Goal: Information Seeking & Learning: Find specific fact

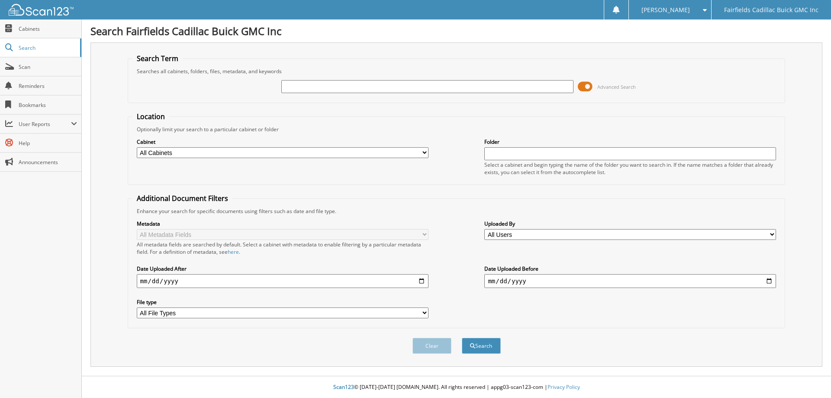
click at [582, 87] on span at bounding box center [585, 86] width 15 height 13
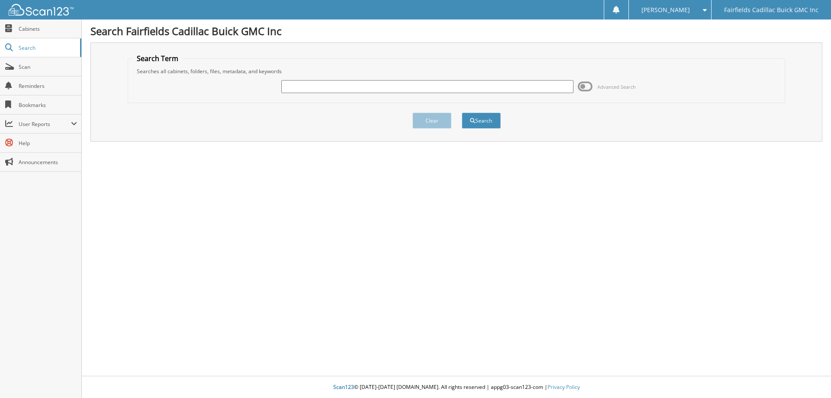
click at [389, 83] on input "text" at bounding box center [427, 86] width 292 height 13
type input "g25234c"
click at [462, 112] on button "Search" at bounding box center [481, 120] width 39 height 16
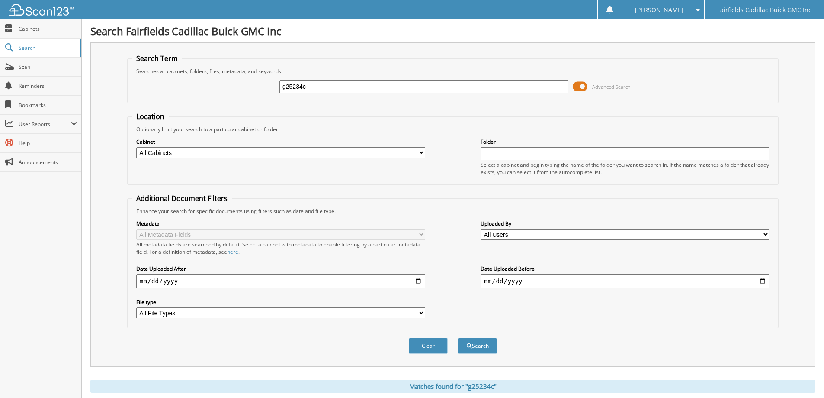
click at [575, 86] on span at bounding box center [580, 86] width 15 height 13
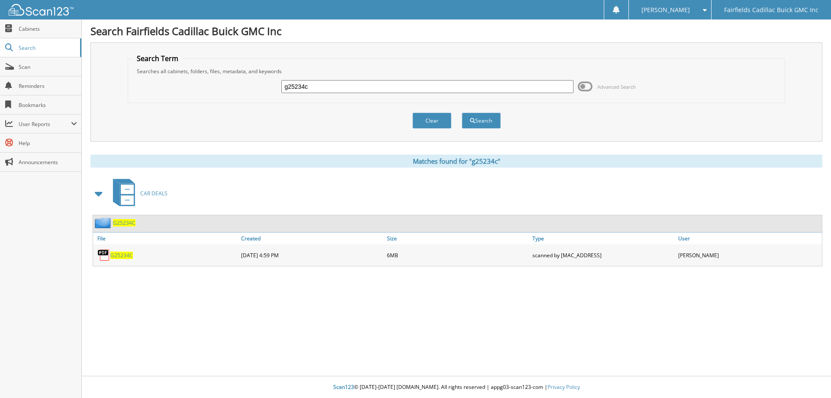
drag, startPoint x: 334, startPoint y: 91, endPoint x: 249, endPoint y: 96, distance: 85.0
click at [249, 96] on div "g25234c Advanced Search" at bounding box center [456, 86] width 648 height 23
type input "k25314"
click at [462, 112] on button "Search" at bounding box center [481, 120] width 39 height 16
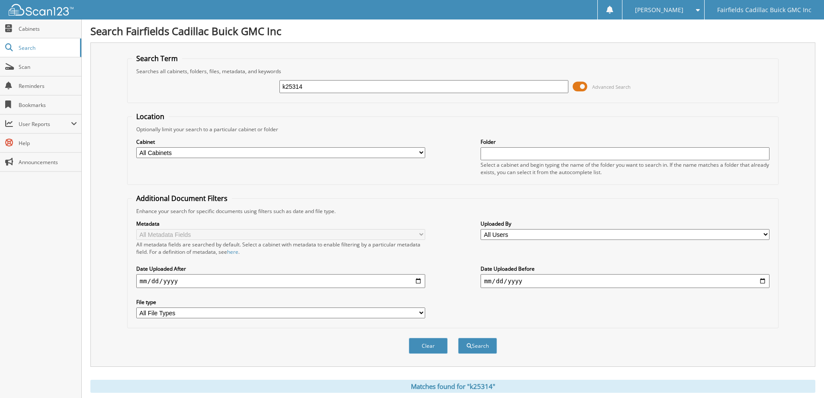
click at [577, 84] on span at bounding box center [580, 86] width 15 height 13
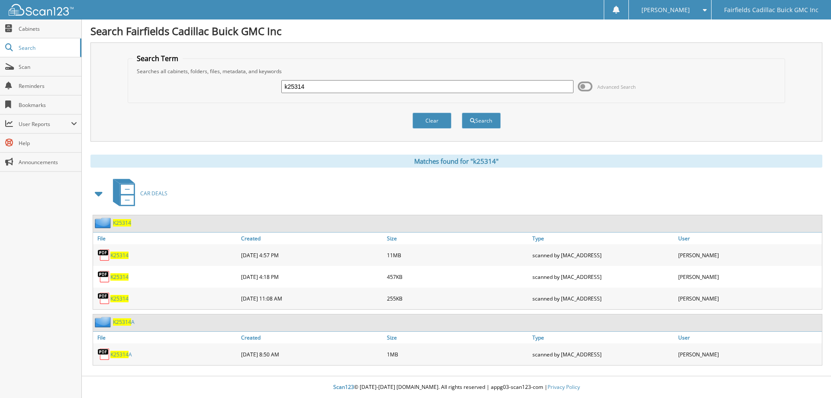
drag, startPoint x: 332, startPoint y: 85, endPoint x: 263, endPoint y: 91, distance: 68.6
click at [263, 91] on div "k25314 Advanced Search" at bounding box center [456, 86] width 648 height 23
type input "k2618"
click at [462, 112] on button "Search" at bounding box center [481, 120] width 39 height 16
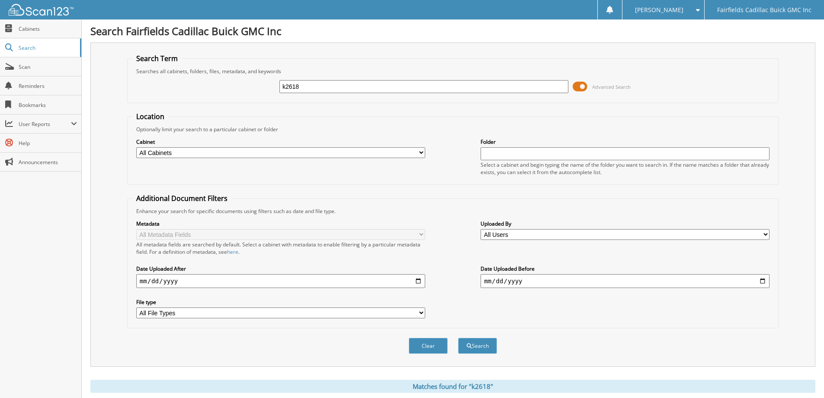
click at [582, 85] on span at bounding box center [580, 86] width 15 height 13
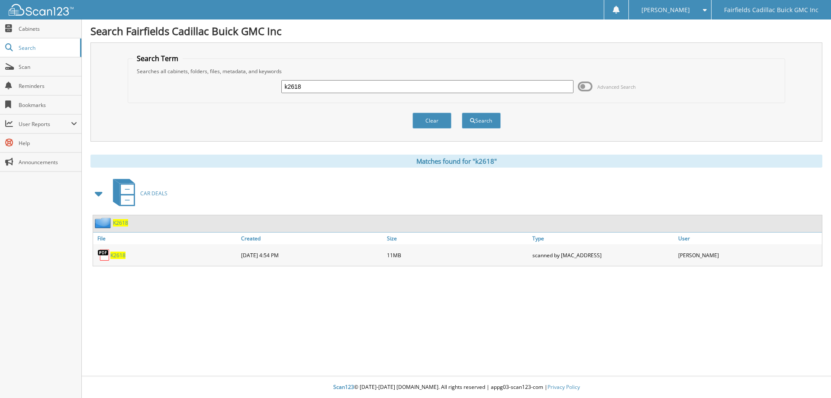
drag, startPoint x: 320, startPoint y: 90, endPoint x: 252, endPoint y: 87, distance: 68.0
click at [252, 87] on div "k2618 Advanced Search" at bounding box center [456, 86] width 648 height 23
type input "c2609"
click at [462, 112] on button "Search" at bounding box center [481, 120] width 39 height 16
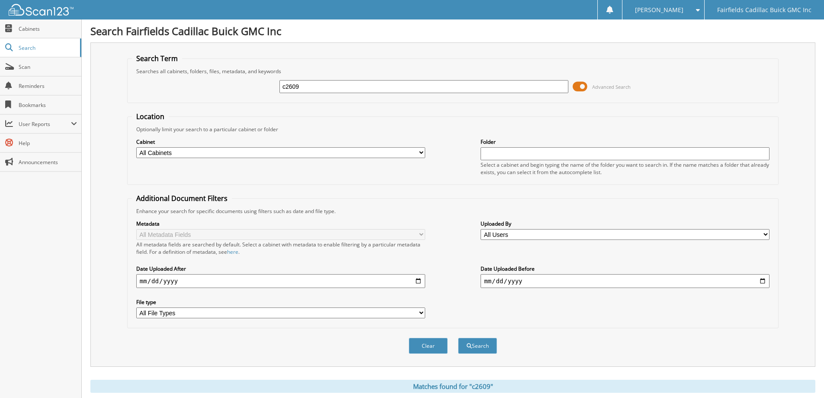
click at [577, 105] on form "Search Term Searches all cabinets, folders, files, metadata, and keywords c2609…" at bounding box center [453, 208] width 652 height 309
drag, startPoint x: 577, startPoint y: 98, endPoint x: 578, endPoint y: 90, distance: 8.4
click at [577, 97] on fieldset "Search Term Searches all cabinets, folders, files, metadata, and keywords c2609…" at bounding box center [453, 78] width 652 height 49
click at [578, 88] on span at bounding box center [580, 86] width 15 height 13
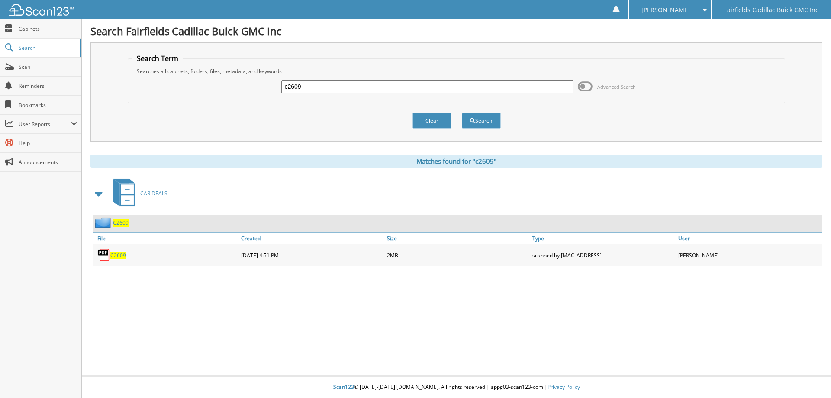
drag, startPoint x: 320, startPoint y: 86, endPoint x: 249, endPoint y: 89, distance: 70.6
click at [249, 89] on div "c2609 Advanced Search" at bounding box center [456, 86] width 648 height 23
type input "k25402"
click at [462, 112] on button "Search" at bounding box center [481, 120] width 39 height 16
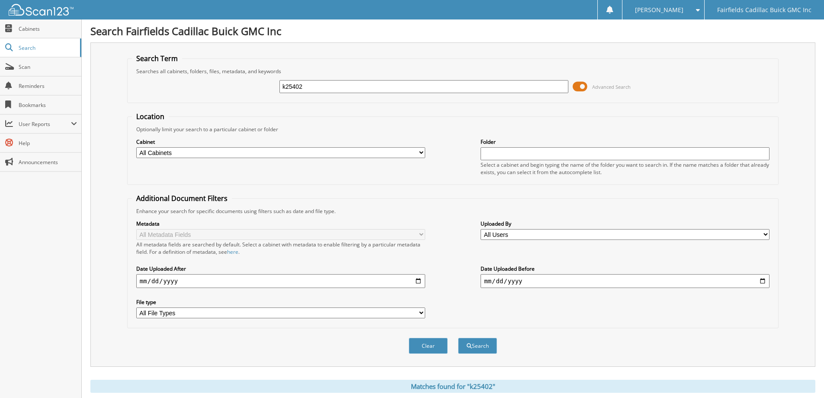
click at [577, 89] on span at bounding box center [580, 86] width 15 height 13
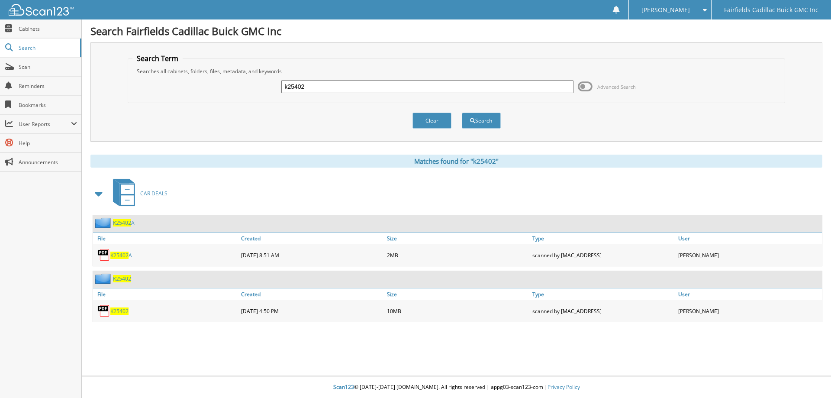
drag, startPoint x: 333, startPoint y: 86, endPoint x: 194, endPoint y: 83, distance: 138.9
click at [194, 92] on div "k25402 Advanced Search" at bounding box center [456, 86] width 648 height 23
type input "k25336a"
click at [462, 112] on button "Search" at bounding box center [481, 120] width 39 height 16
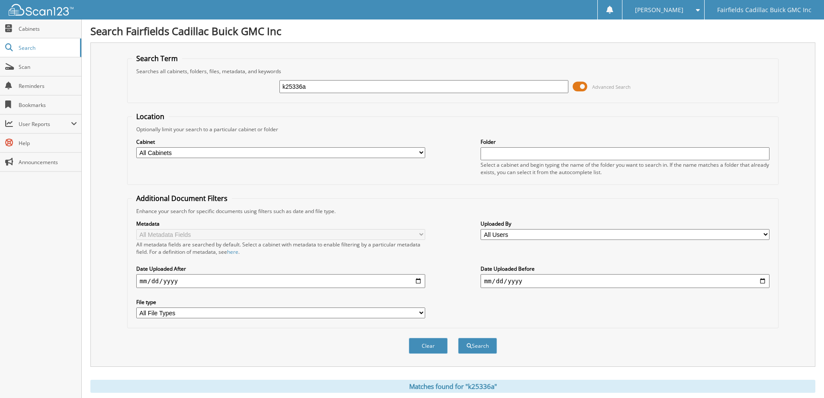
click at [581, 87] on span at bounding box center [580, 86] width 15 height 13
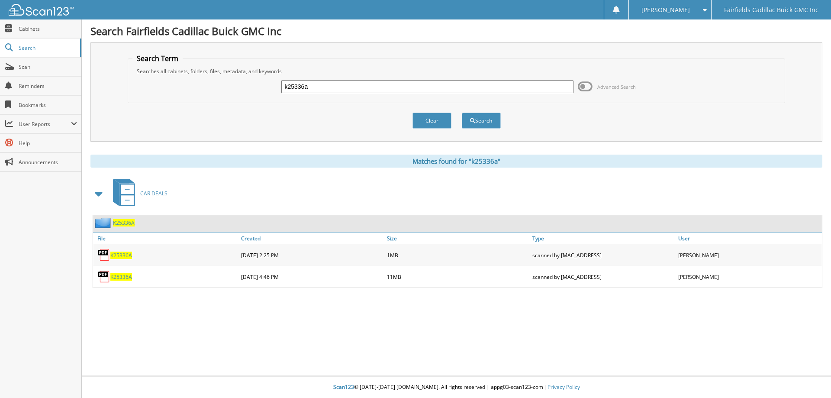
drag, startPoint x: 322, startPoint y: 86, endPoint x: 254, endPoint y: 94, distance: 68.5
click at [254, 94] on div "k25336a Advanced Search" at bounding box center [456, 86] width 648 height 23
type input "k2630"
click at [462, 112] on button "Search" at bounding box center [481, 120] width 39 height 16
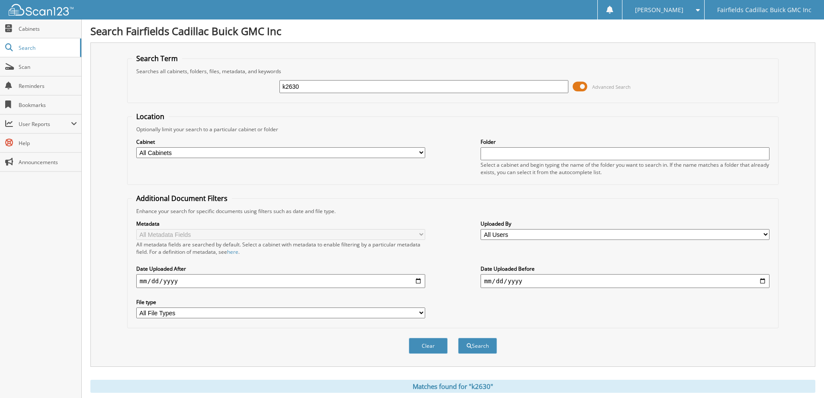
click at [570, 87] on div "k2630 Advanced Search" at bounding box center [453, 86] width 642 height 23
click at [575, 84] on span at bounding box center [580, 86] width 15 height 13
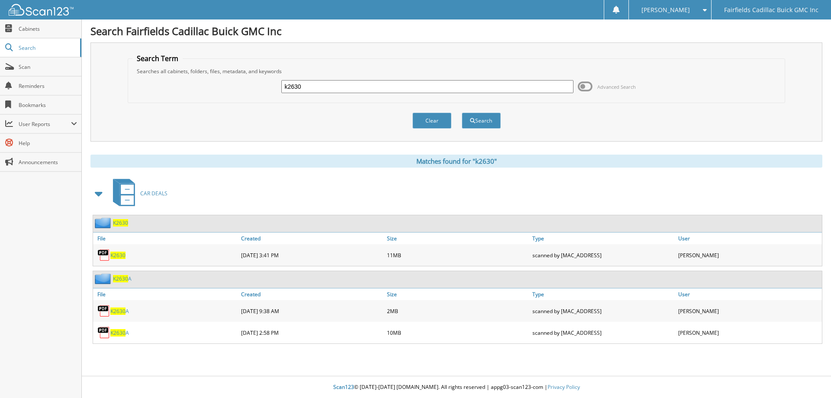
drag, startPoint x: 337, startPoint y: 84, endPoint x: 277, endPoint y: 87, distance: 59.8
click at [278, 87] on div "k2630 Advanced Search" at bounding box center [456, 86] width 648 height 23
type input "k25434"
click at [462, 112] on button "Search" at bounding box center [481, 120] width 39 height 16
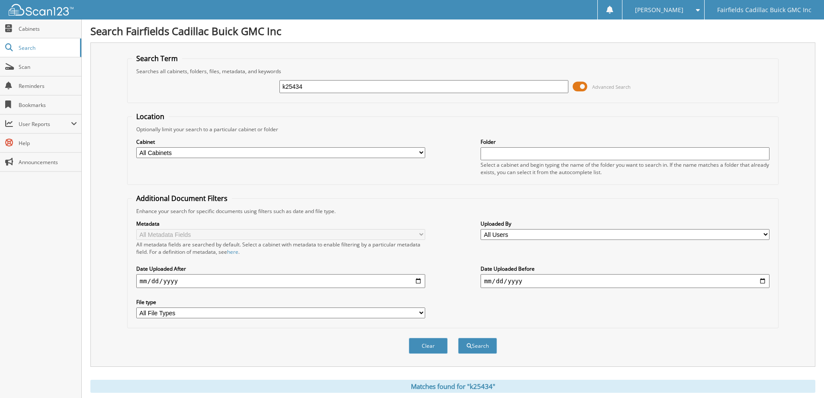
click at [575, 90] on span at bounding box center [580, 86] width 15 height 13
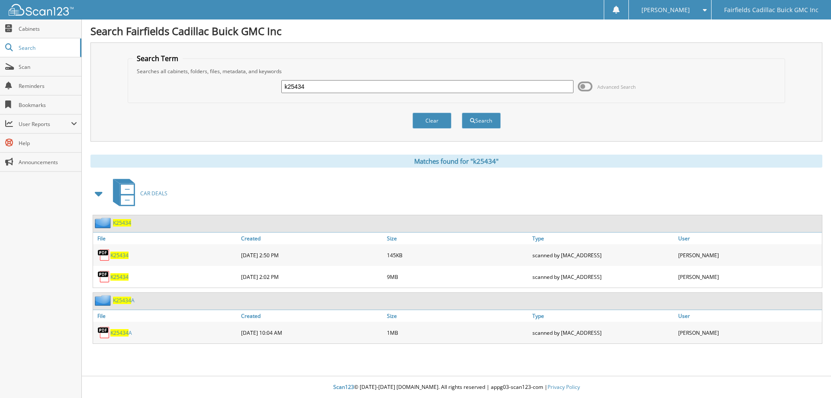
drag, startPoint x: 305, startPoint y: 84, endPoint x: 256, endPoint y: 80, distance: 49.0
click at [256, 80] on div "k25434 Advanced Search" at bounding box center [456, 86] width 648 height 23
type input "g25272a"
click at [462, 112] on button "Search" at bounding box center [481, 120] width 39 height 16
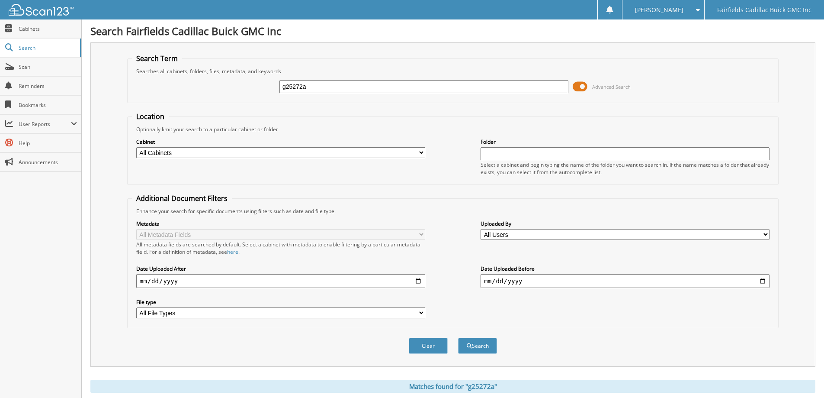
click at [578, 87] on span at bounding box center [580, 86] width 15 height 13
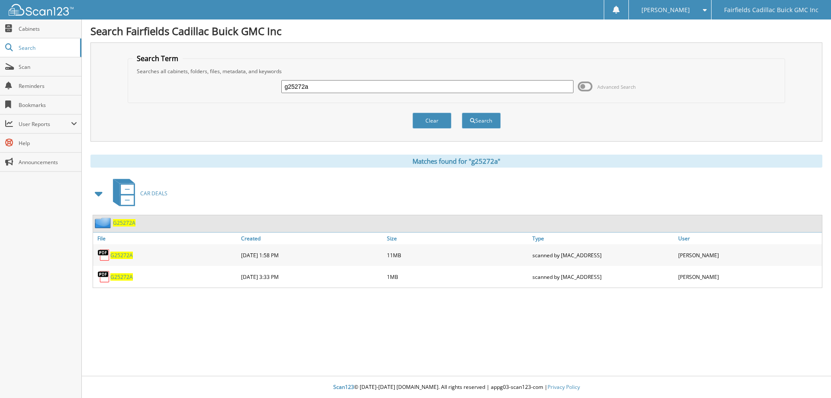
drag, startPoint x: 270, startPoint y: 82, endPoint x: 253, endPoint y: 81, distance: 17.3
click at [254, 81] on div "g25272a Advanced Search" at bounding box center [456, 86] width 648 height 23
type input "k2616"
click at [462, 112] on button "Search" at bounding box center [481, 120] width 39 height 16
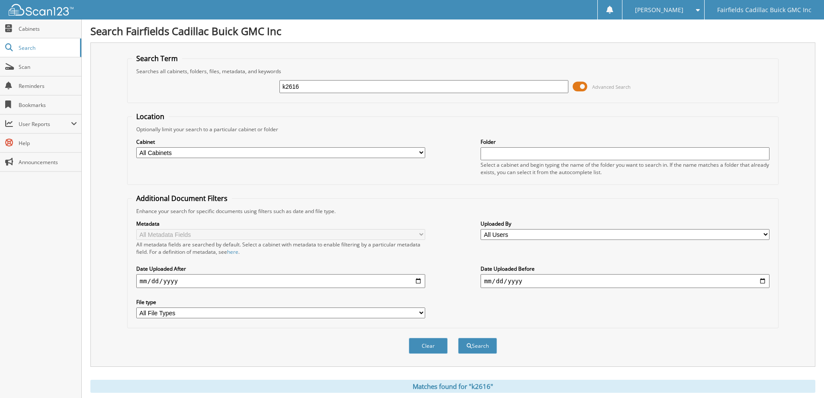
click at [577, 86] on span at bounding box center [580, 86] width 15 height 13
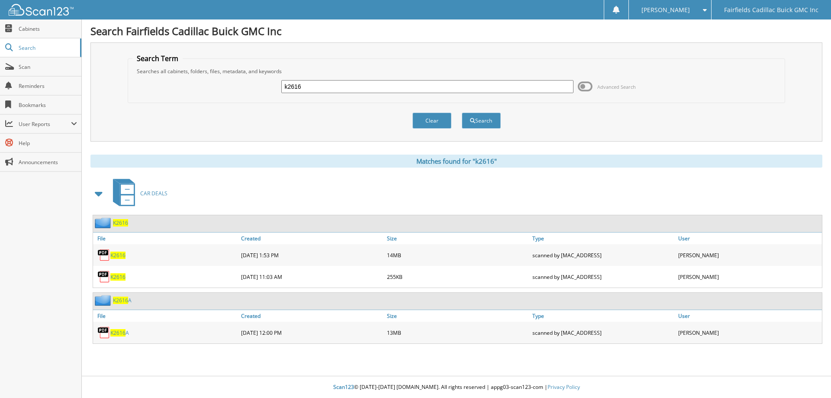
click at [207, 86] on div "k2616 Advanced Search" at bounding box center [456, 86] width 648 height 23
type input "k25348a"
click at [462, 112] on button "Search" at bounding box center [481, 120] width 39 height 16
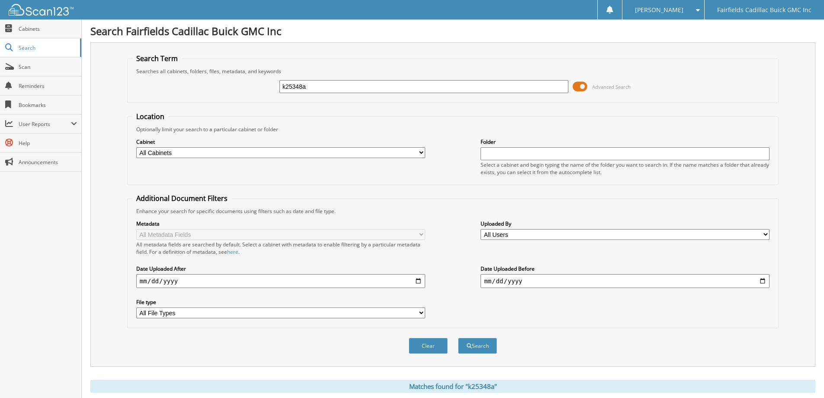
click at [575, 87] on span at bounding box center [580, 86] width 15 height 13
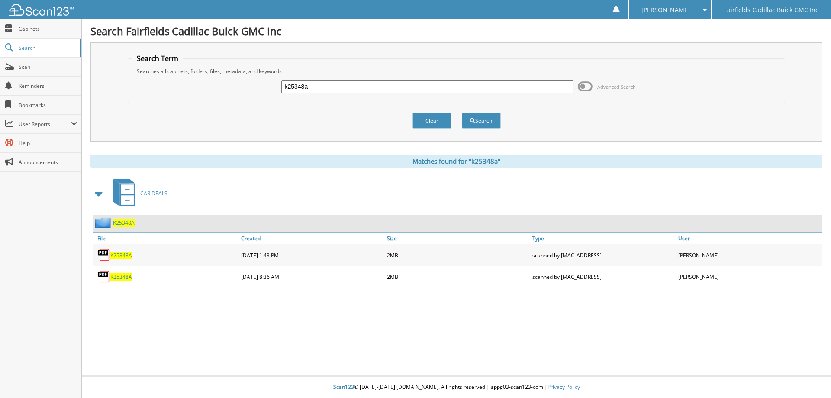
click at [117, 276] on span "K25348A" at bounding box center [121, 276] width 22 height 7
click at [119, 255] on span "K25348A" at bounding box center [121, 254] width 22 height 7
drag, startPoint x: 344, startPoint y: 90, endPoint x: 242, endPoint y: 85, distance: 102.3
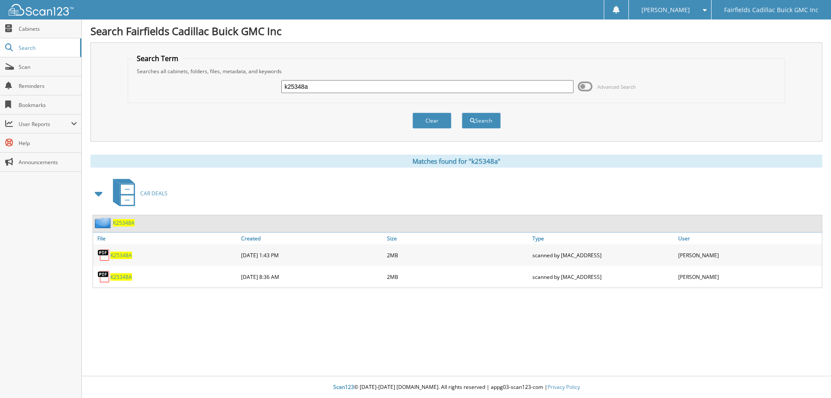
click at [242, 85] on div "k25348a Advanced Search" at bounding box center [456, 86] width 648 height 23
type input "g25318"
click at [462, 112] on button "Search" at bounding box center [481, 120] width 39 height 16
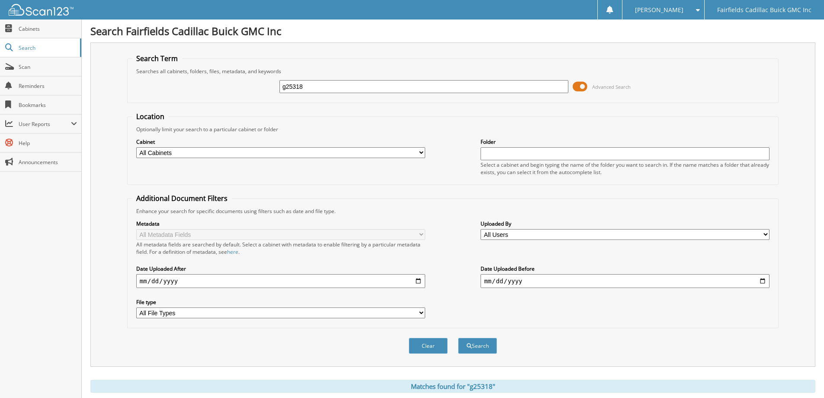
click at [574, 89] on span at bounding box center [580, 86] width 15 height 13
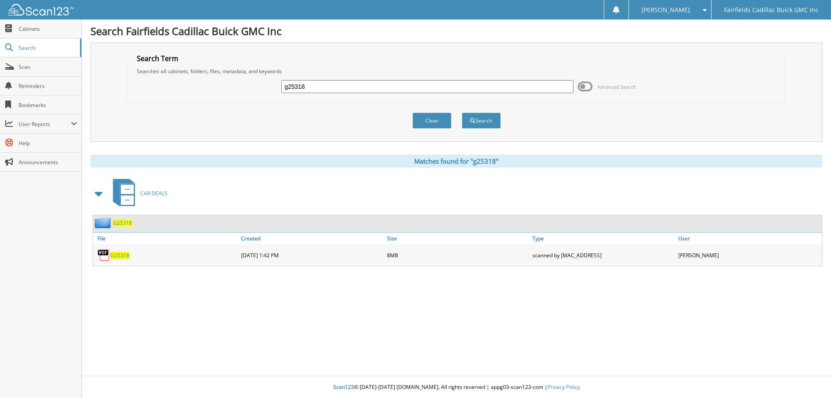
drag, startPoint x: 323, startPoint y: 87, endPoint x: 248, endPoint y: 84, distance: 75.3
click at [248, 84] on div "g25318 Advanced Search" at bounding box center [456, 86] width 648 height 23
type input "uc9075"
click at [462, 112] on button "Search" at bounding box center [481, 120] width 39 height 16
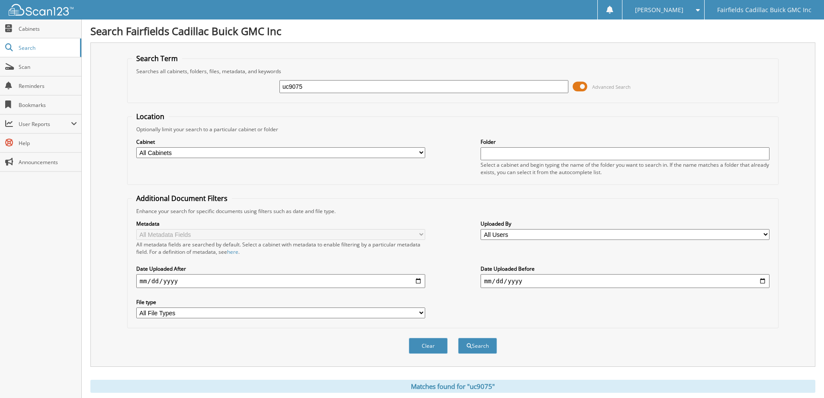
click at [576, 84] on span at bounding box center [580, 86] width 15 height 13
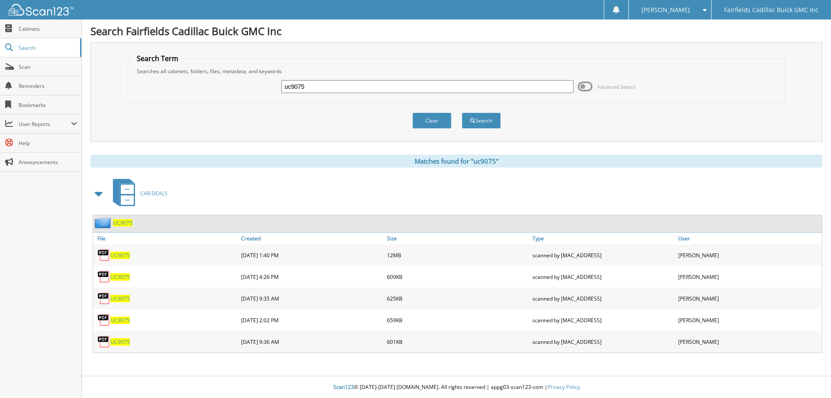
click at [314, 93] on div "uc9075" at bounding box center [427, 86] width 292 height 15
drag, startPoint x: 315, startPoint y: 90, endPoint x: 237, endPoint y: 88, distance: 77.5
click at [237, 86] on div "uc9075 Advanced Search" at bounding box center [456, 86] width 648 height 23
type input "k2638"
click at [462, 112] on button "Search" at bounding box center [481, 120] width 39 height 16
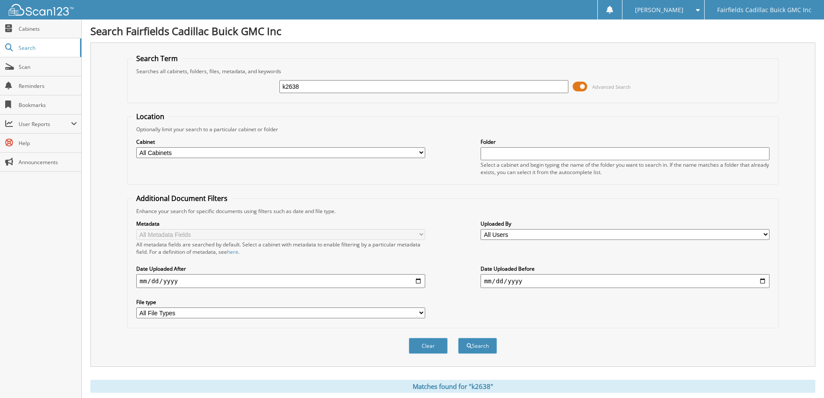
click at [574, 83] on span at bounding box center [580, 86] width 15 height 13
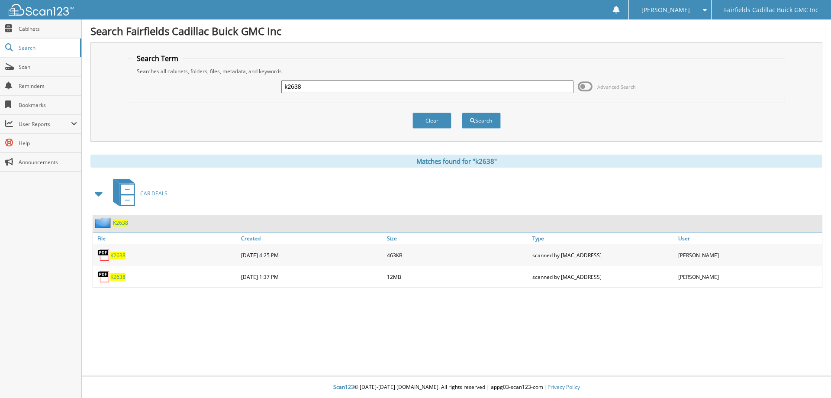
drag, startPoint x: 322, startPoint y: 90, endPoint x: 281, endPoint y: 95, distance: 41.8
click at [275, 92] on div "k2638 Advanced Search" at bounding box center [456, 86] width 648 height 23
type input "g2544a"
click at [462, 112] on button "Search" at bounding box center [481, 120] width 39 height 16
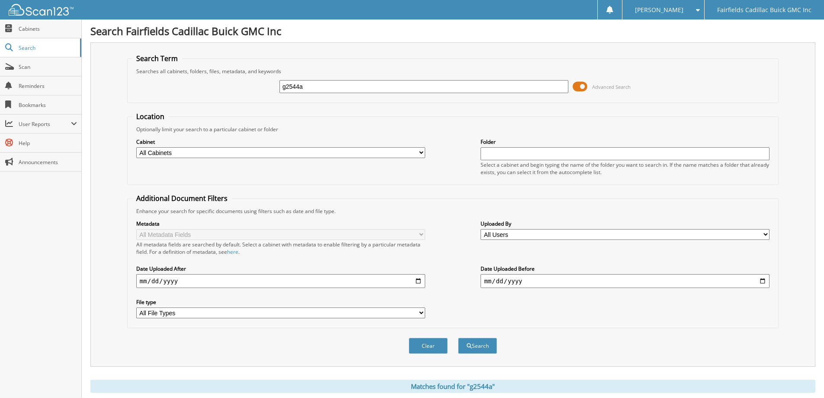
click at [578, 84] on span at bounding box center [580, 86] width 15 height 13
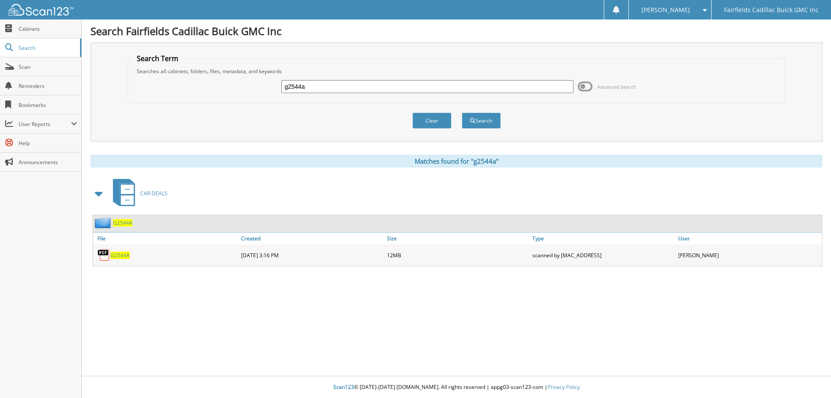
drag, startPoint x: 316, startPoint y: 88, endPoint x: 216, endPoint y: 86, distance: 100.0
click at [217, 86] on div "g2544a Advanced Search" at bounding box center [456, 86] width 648 height 23
type input "g25351j"
click at [462, 112] on button "Search" at bounding box center [481, 120] width 39 height 16
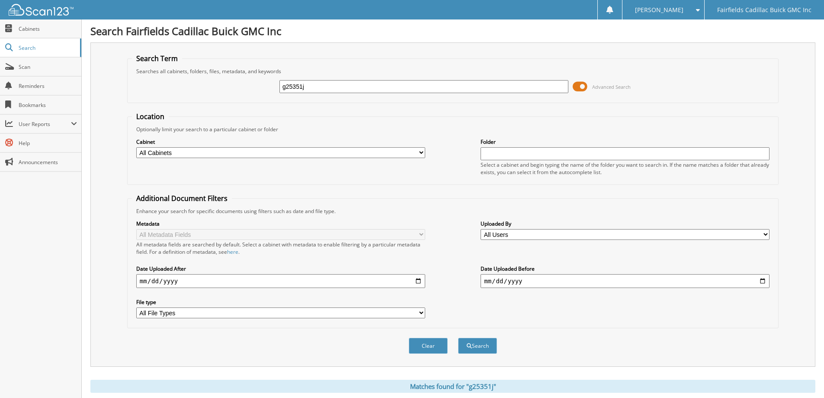
click at [577, 89] on span at bounding box center [580, 86] width 15 height 13
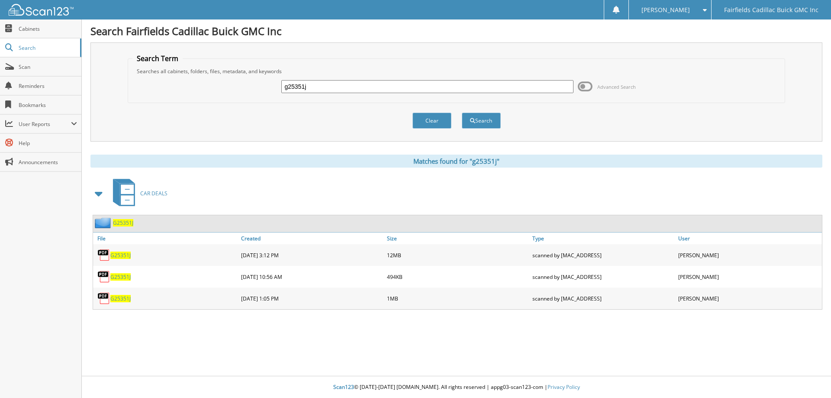
drag, startPoint x: 346, startPoint y: 86, endPoint x: 189, endPoint y: 93, distance: 157.2
click at [189, 90] on div "g25351j Advanced Search" at bounding box center [456, 86] width 648 height 23
type input "g25235a"
click at [462, 112] on button "Search" at bounding box center [481, 120] width 39 height 16
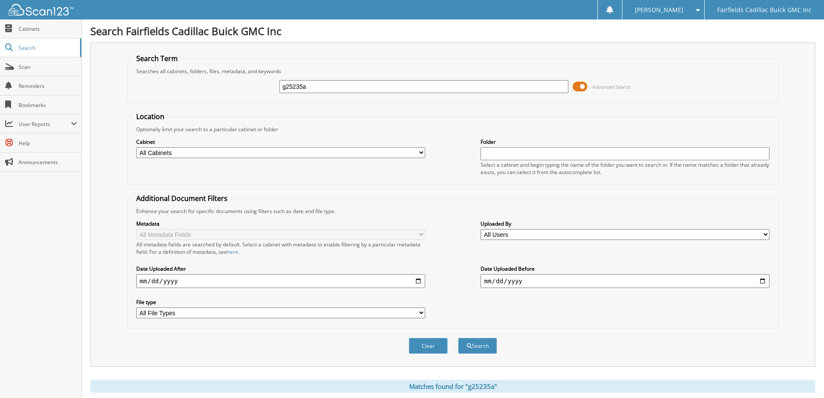
click at [581, 87] on span at bounding box center [580, 86] width 15 height 13
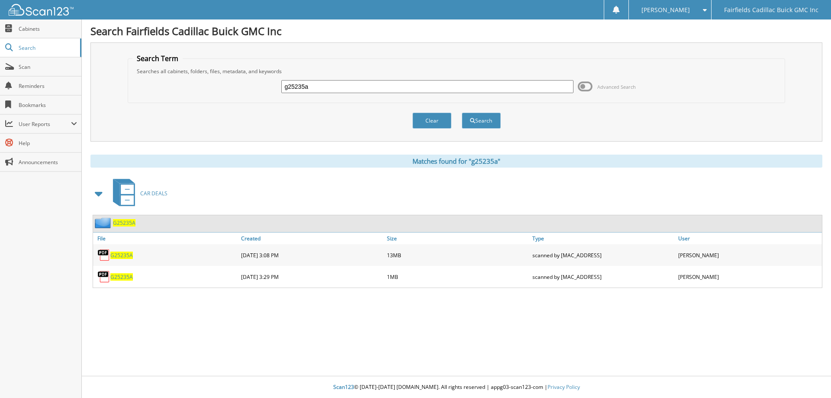
drag, startPoint x: 329, startPoint y: 84, endPoint x: 201, endPoint y: 89, distance: 128.1
click at [203, 89] on div "g25235a Advanced Search" at bounding box center [456, 86] width 648 height 23
type input "k25224b"
click at [462, 112] on button "Search" at bounding box center [481, 120] width 39 height 16
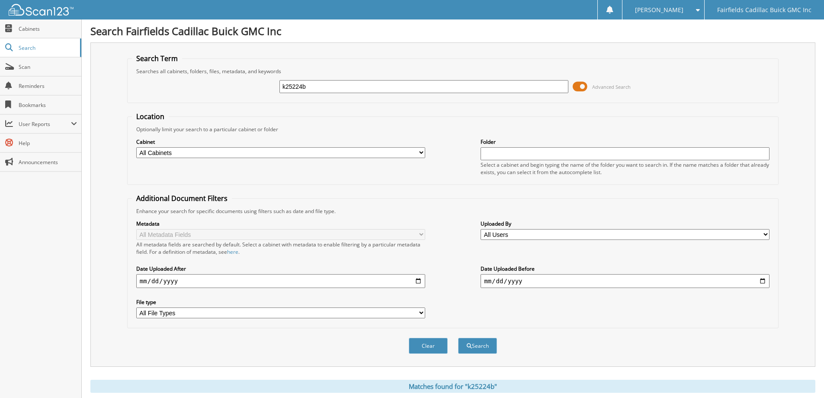
click at [576, 87] on span at bounding box center [580, 86] width 15 height 13
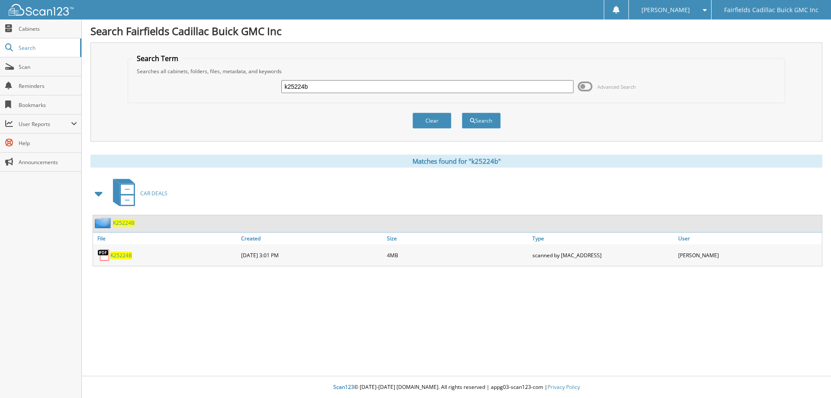
drag, startPoint x: 322, startPoint y: 90, endPoint x: 241, endPoint y: 80, distance: 81.1
click at [241, 80] on div "k25224b Advanced Search" at bounding box center [456, 86] width 648 height 23
type input "g25384"
click at [462, 112] on button "Search" at bounding box center [481, 120] width 39 height 16
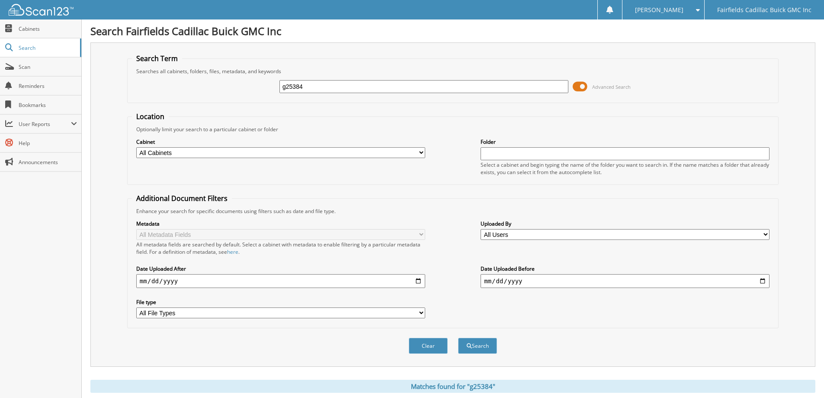
click at [576, 87] on span at bounding box center [580, 86] width 15 height 13
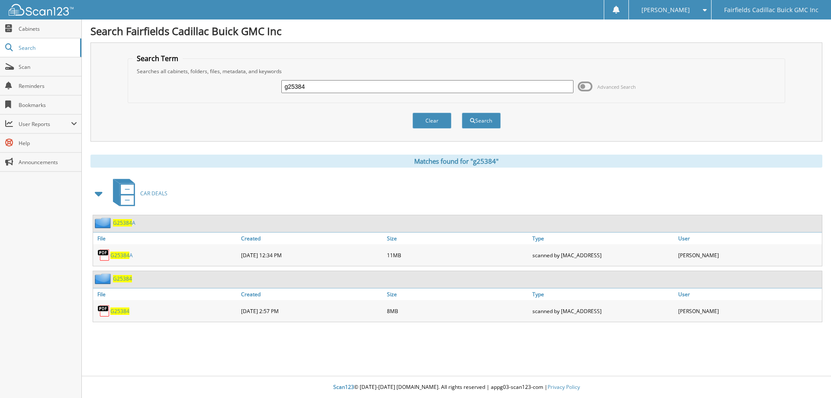
drag, startPoint x: 323, startPoint y: 91, endPoint x: 186, endPoint y: 92, distance: 137.2
click at [186, 91] on div "g25384 Advanced Search" at bounding box center [456, 86] width 648 height 23
type input "k25316a"
click at [462, 112] on button "Search" at bounding box center [481, 120] width 39 height 16
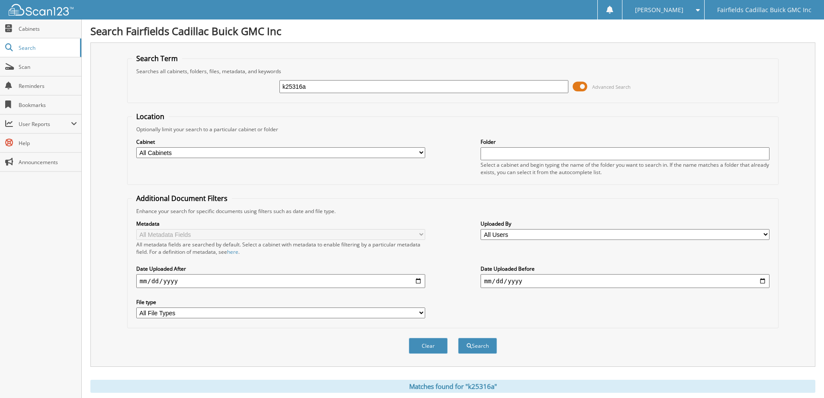
click at [581, 88] on span at bounding box center [580, 86] width 15 height 13
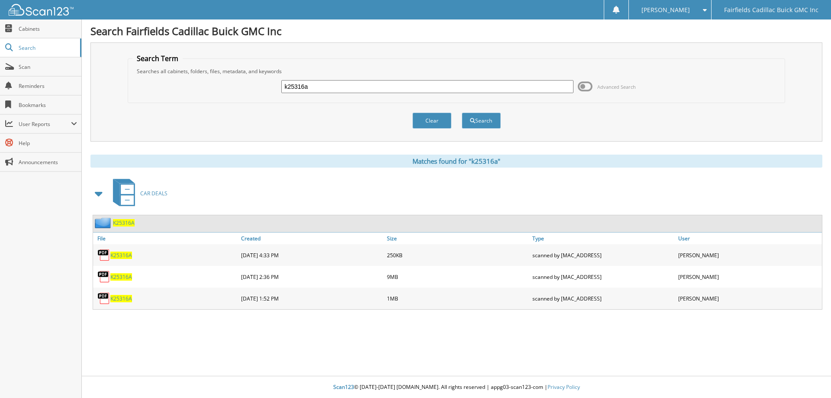
drag, startPoint x: 324, startPoint y: 86, endPoint x: 254, endPoint y: 86, distance: 69.7
click at [256, 86] on div "k25316a Advanced Search" at bounding box center [456, 86] width 648 height 23
type input "g25399a"
click at [462, 112] on button "Search" at bounding box center [481, 120] width 39 height 16
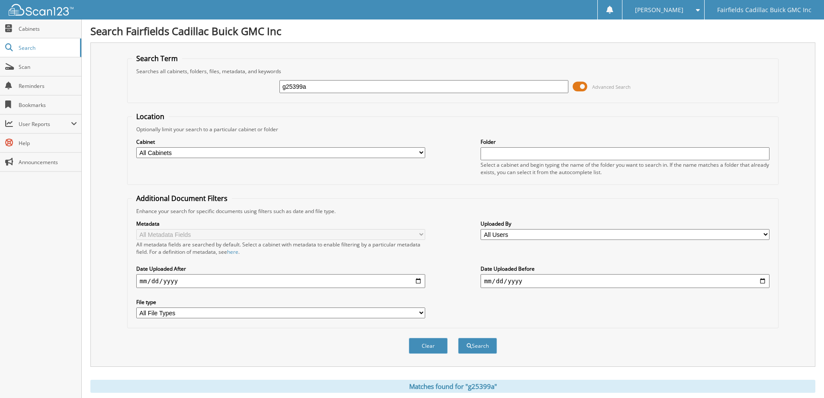
click at [579, 87] on span at bounding box center [580, 86] width 15 height 13
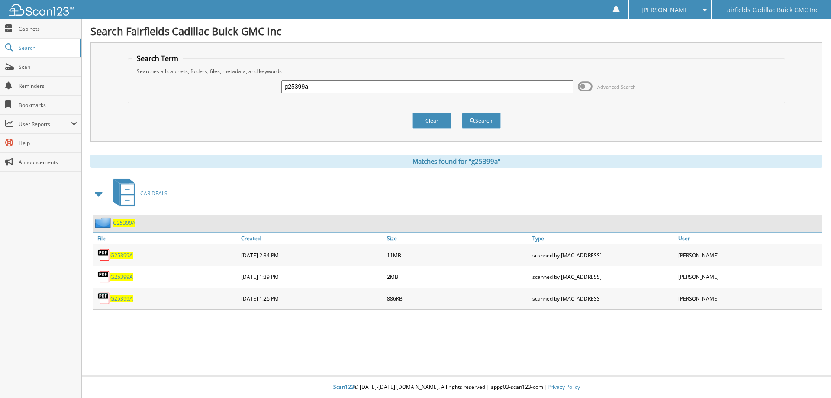
drag, startPoint x: 312, startPoint y: 87, endPoint x: 194, endPoint y: 87, distance: 118.5
click at [194, 87] on div "g25399a Advanced Search" at bounding box center [456, 86] width 648 height 23
type input "b2601"
click at [462, 112] on button "Search" at bounding box center [481, 120] width 39 height 16
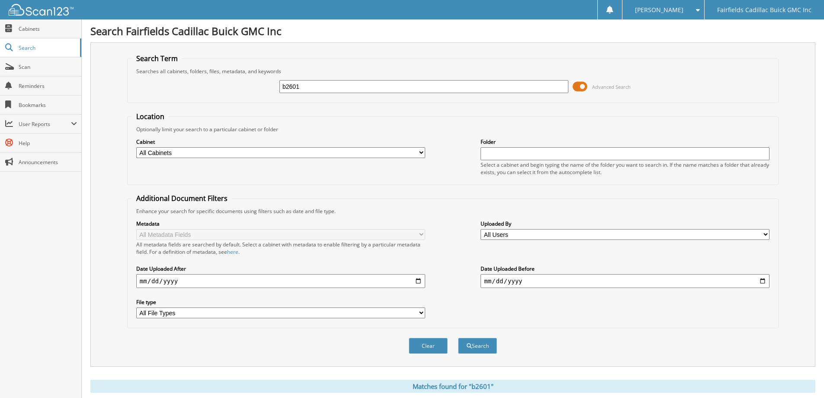
click at [577, 84] on span at bounding box center [580, 86] width 15 height 13
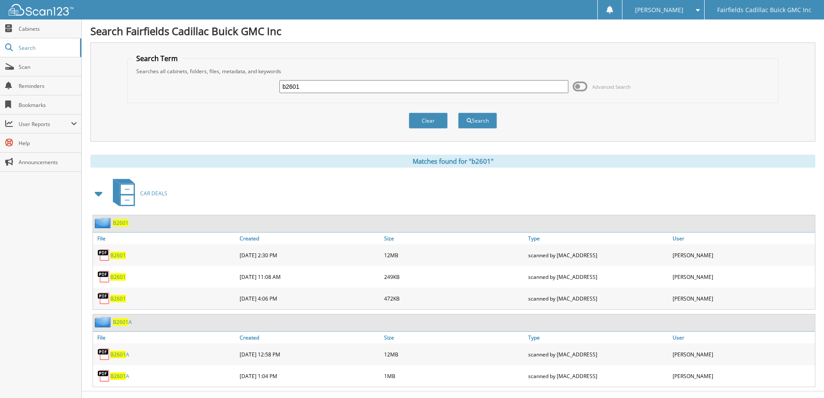
drag, startPoint x: 313, startPoint y: 90, endPoint x: 241, endPoint y: 85, distance: 71.5
click at [244, 87] on div "b2601 Advanced Search" at bounding box center [453, 86] width 642 height 23
type input "k25408"
click at [458, 112] on button "Search" at bounding box center [477, 120] width 39 height 16
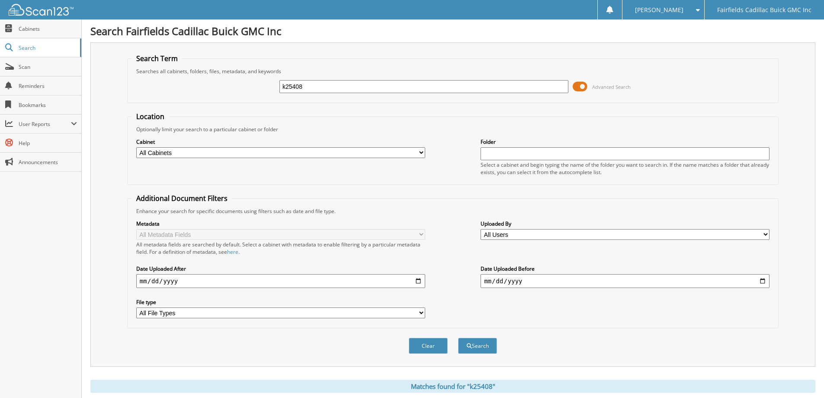
click at [575, 90] on span at bounding box center [580, 86] width 15 height 13
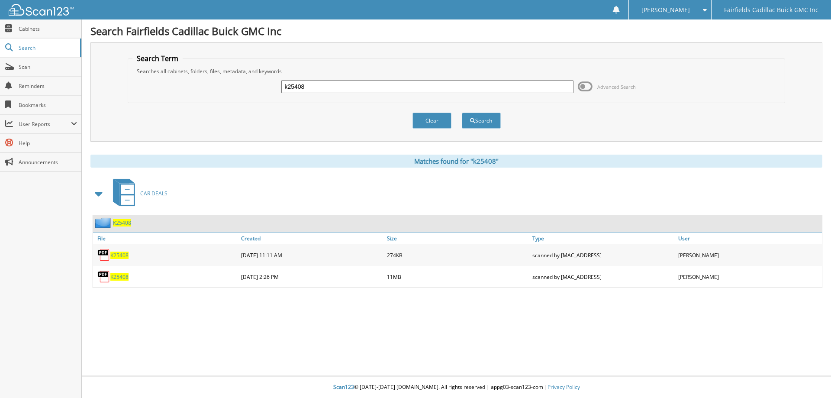
drag, startPoint x: 278, startPoint y: 82, endPoint x: 219, endPoint y: 75, distance: 58.8
click at [220, 75] on div "k25408 Advanced Search" at bounding box center [456, 86] width 648 height 23
type input "g25357k"
click at [462, 112] on button "Search" at bounding box center [481, 120] width 39 height 16
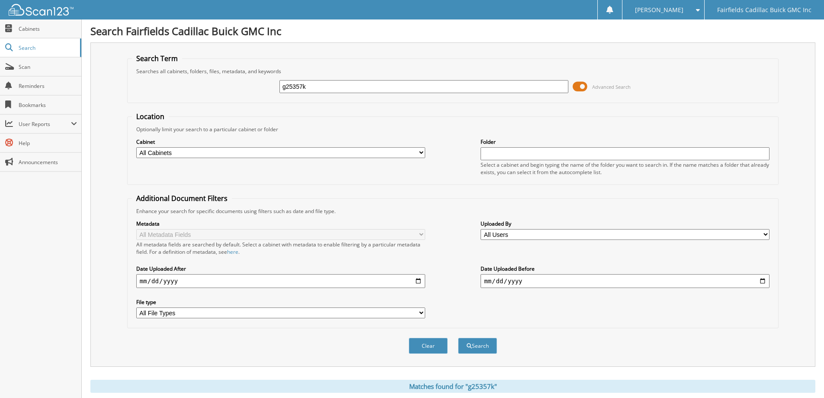
click at [575, 86] on span at bounding box center [580, 86] width 15 height 13
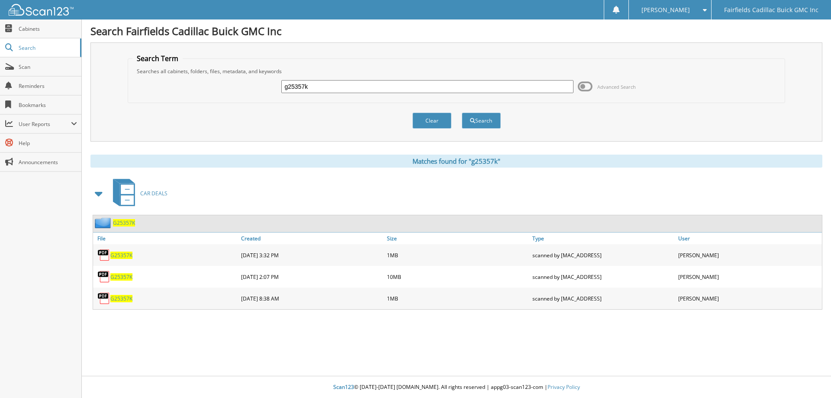
drag, startPoint x: 307, startPoint y: 85, endPoint x: 253, endPoint y: 91, distance: 54.0
click at [253, 90] on div "g25357k Advanced Search" at bounding box center [456, 86] width 648 height 23
type input "b2529"
click at [462, 112] on button "Search" at bounding box center [481, 120] width 39 height 16
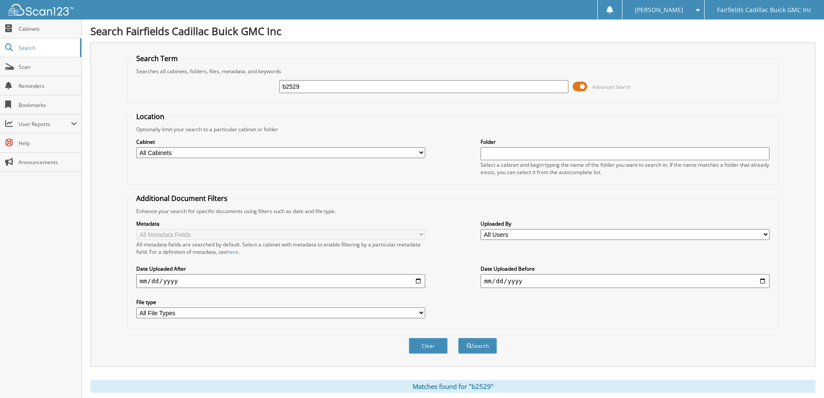
click at [576, 88] on span at bounding box center [580, 86] width 15 height 13
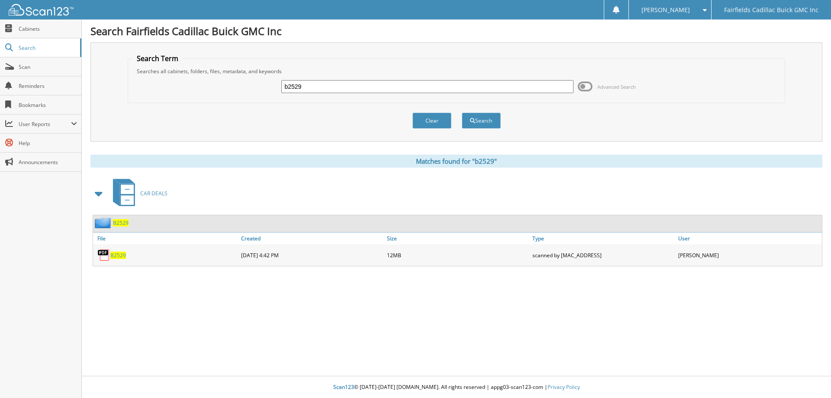
drag, startPoint x: 308, startPoint y: 82, endPoint x: 245, endPoint y: 89, distance: 63.2
click at [245, 89] on div "b2529 Advanced Search" at bounding box center [456, 86] width 648 height 23
type input "g25132b"
click at [462, 112] on button "Search" at bounding box center [481, 120] width 39 height 16
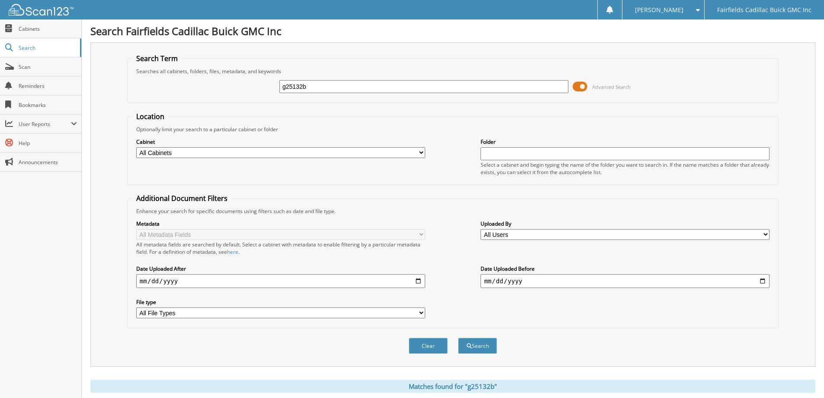
click at [579, 87] on span at bounding box center [580, 86] width 15 height 13
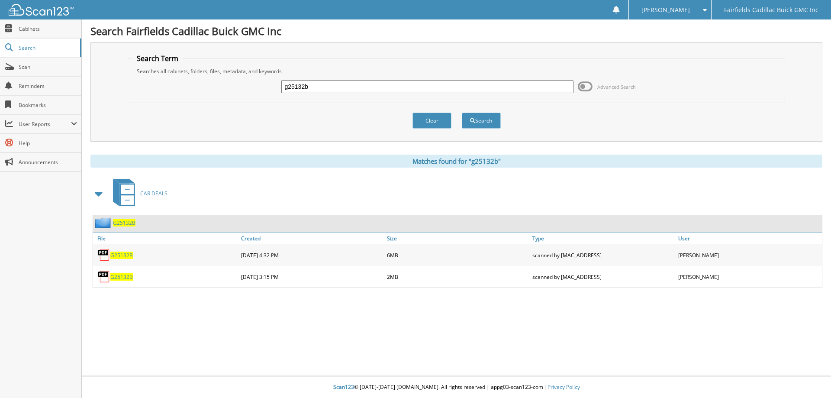
drag, startPoint x: 329, startPoint y: 87, endPoint x: 209, endPoint y: 75, distance: 121.3
click at [209, 75] on div "g25132b Advanced Search" at bounding box center [456, 86] width 648 height 23
type input "g25229b"
click at [462, 112] on button "Search" at bounding box center [481, 120] width 39 height 16
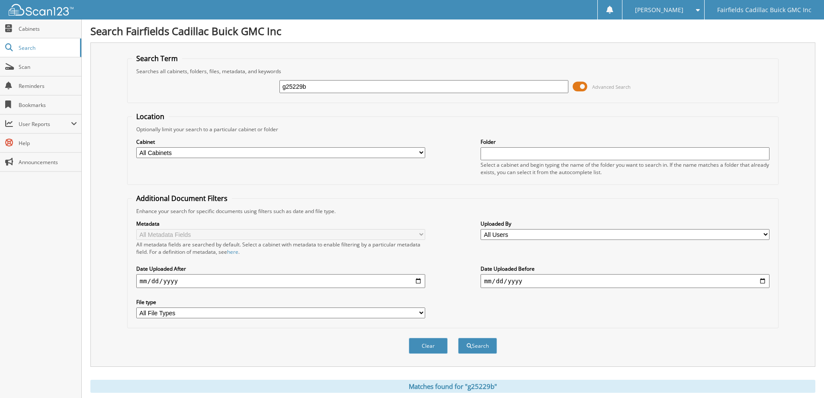
click at [575, 90] on span at bounding box center [580, 86] width 15 height 13
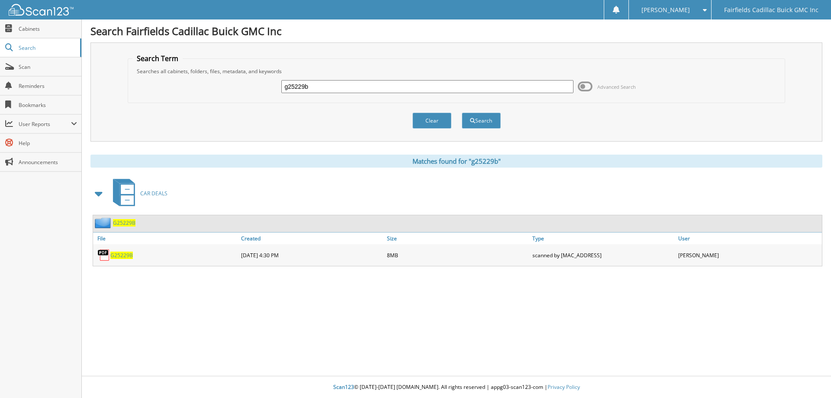
drag, startPoint x: 317, startPoint y: 89, endPoint x: 255, endPoint y: 90, distance: 61.9
click at [255, 90] on div "g25229b Advanced Search" at bounding box center [456, 86] width 648 height 23
type input "k25394"
click at [462, 112] on button "Search" at bounding box center [481, 120] width 39 height 16
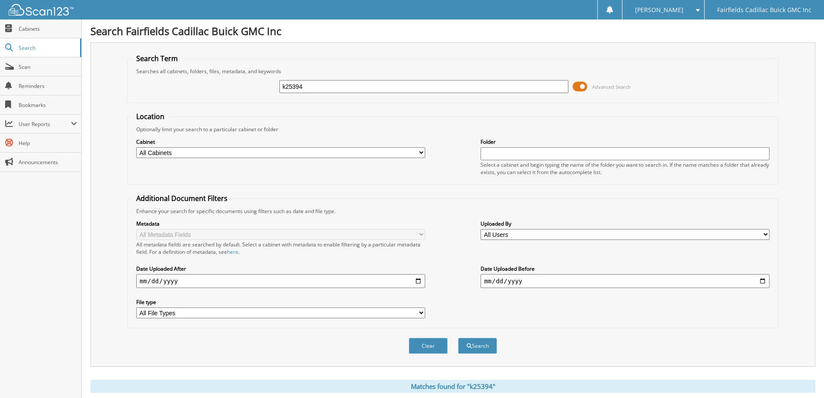
click at [577, 86] on span at bounding box center [580, 86] width 15 height 13
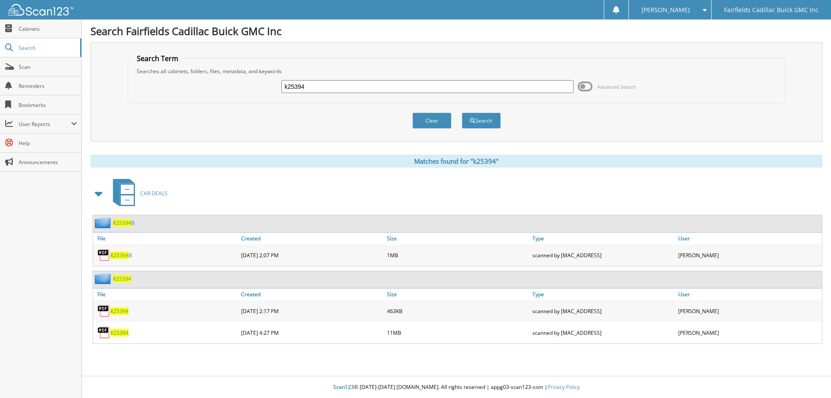
drag, startPoint x: 273, startPoint y: 89, endPoint x: 225, endPoint y: 89, distance: 48.9
click at [225, 89] on div "k25394 Advanced Search" at bounding box center [456, 86] width 648 height 23
type input "k2515"
click at [462, 112] on button "Search" at bounding box center [481, 120] width 39 height 16
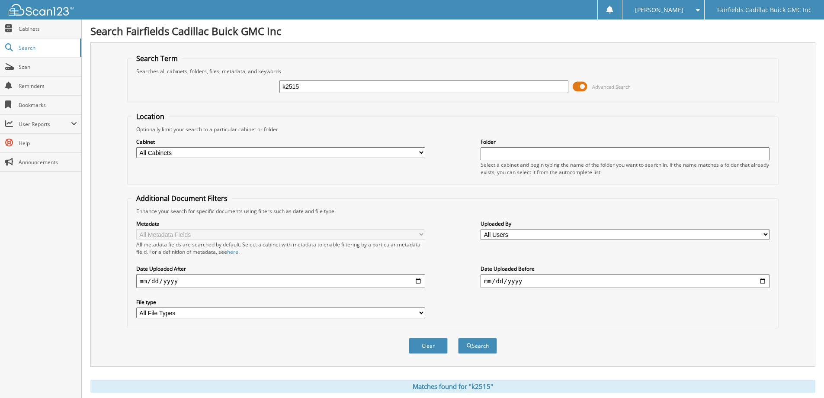
drag, startPoint x: 314, startPoint y: 88, endPoint x: 187, endPoint y: 83, distance: 126.9
click at [187, 83] on div "k2515 Advanced Search" at bounding box center [453, 86] width 642 height 23
type input "j"
type input "k25415"
click at [458, 337] on button "Search" at bounding box center [477, 345] width 39 height 16
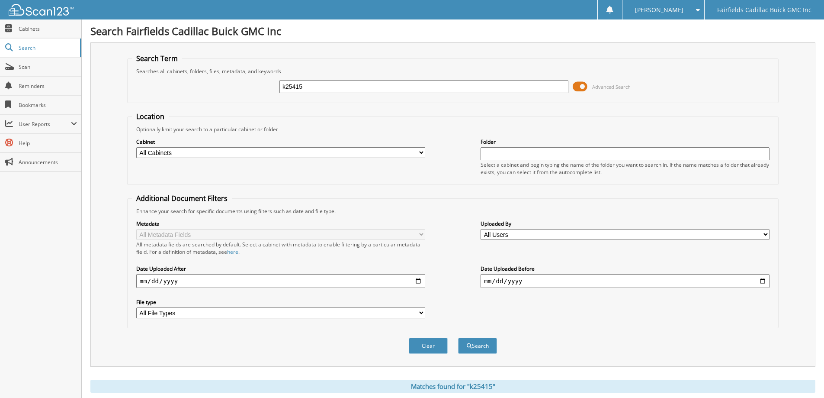
click at [574, 88] on span at bounding box center [580, 86] width 15 height 13
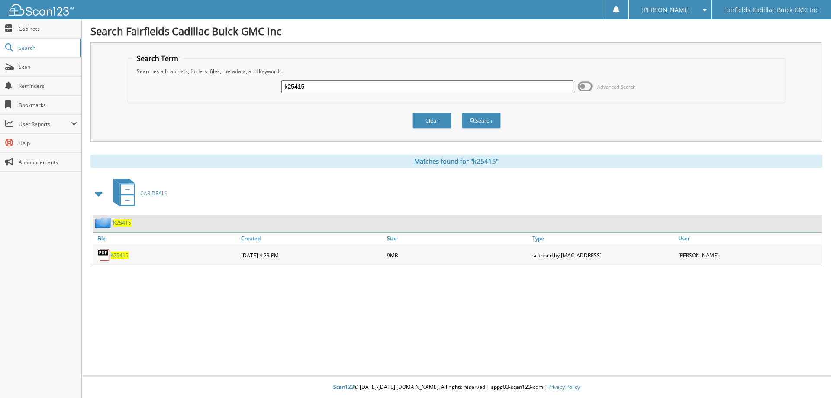
drag, startPoint x: 321, startPoint y: 84, endPoint x: 181, endPoint y: 84, distance: 139.8
click at [181, 84] on div "k25415 Advanced Search" at bounding box center [456, 86] width 648 height 23
type input "k25311"
click at [462, 112] on button "Search" at bounding box center [481, 120] width 39 height 16
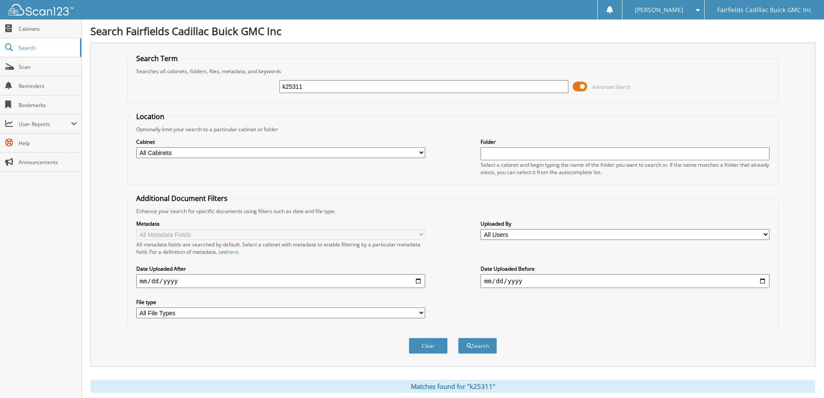
click at [580, 85] on span at bounding box center [580, 86] width 15 height 13
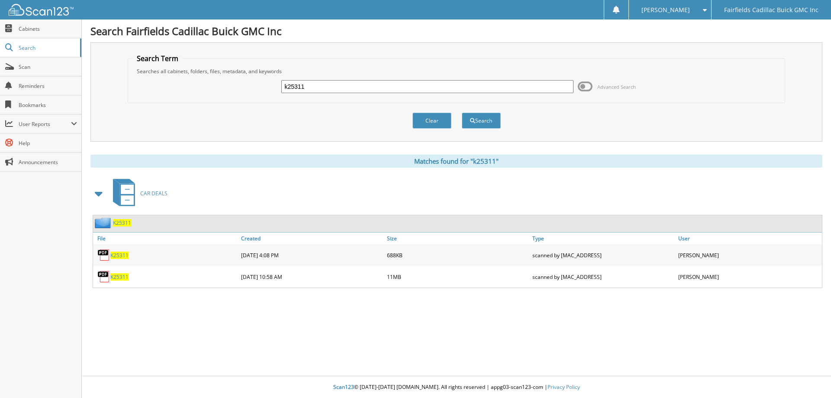
drag, startPoint x: 326, startPoint y: 81, endPoint x: 185, endPoint y: 76, distance: 141.6
click at [185, 76] on div "k25311 Advanced Search" at bounding box center [456, 86] width 648 height 23
type input "k25370"
click at [462, 112] on button "Search" at bounding box center [481, 120] width 39 height 16
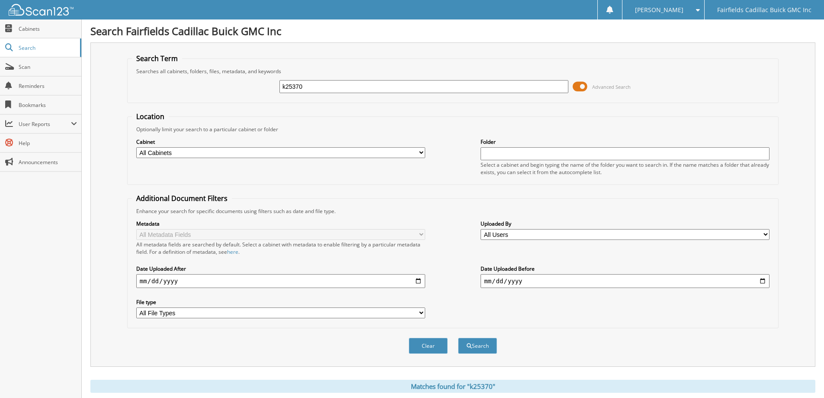
click at [575, 86] on span at bounding box center [580, 86] width 15 height 13
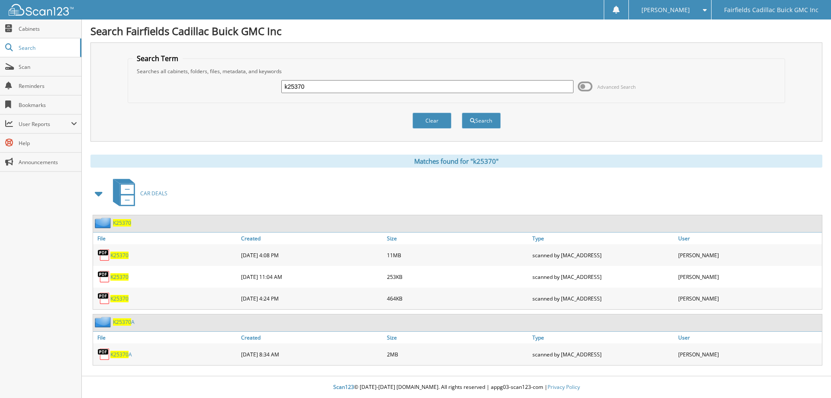
click at [406, 260] on div "11MB" at bounding box center [458, 254] width 146 height 17
click at [409, 265] on div "K25370 08-07-2025 4:08 PM 11MB" at bounding box center [457, 255] width 729 height 22
drag, startPoint x: 332, startPoint y: 84, endPoint x: 187, endPoint y: 82, distance: 144.5
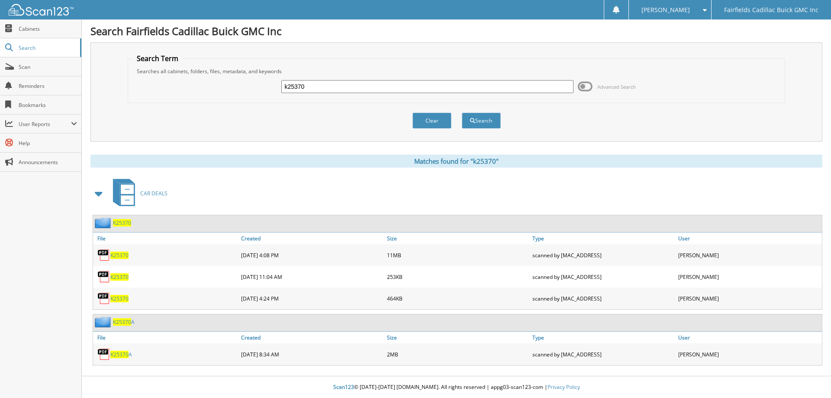
click at [187, 82] on div "k25370 Advanced Search" at bounding box center [456, 86] width 648 height 23
type input "h"
type input "g25194a"
click at [462, 112] on button "Search" at bounding box center [481, 120] width 39 height 16
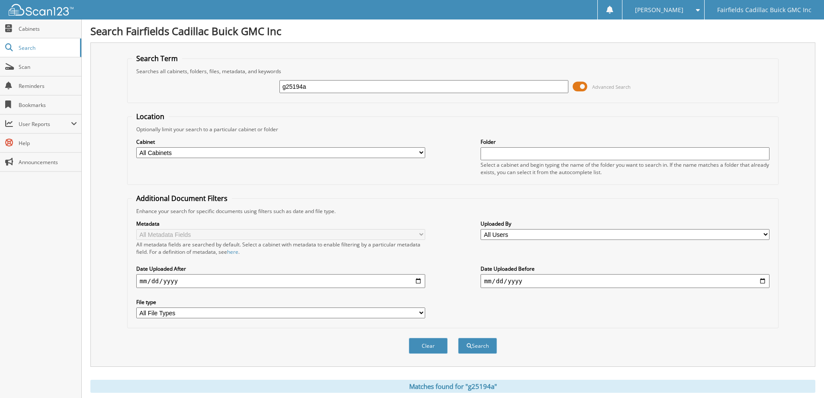
click at [577, 87] on span at bounding box center [580, 86] width 15 height 13
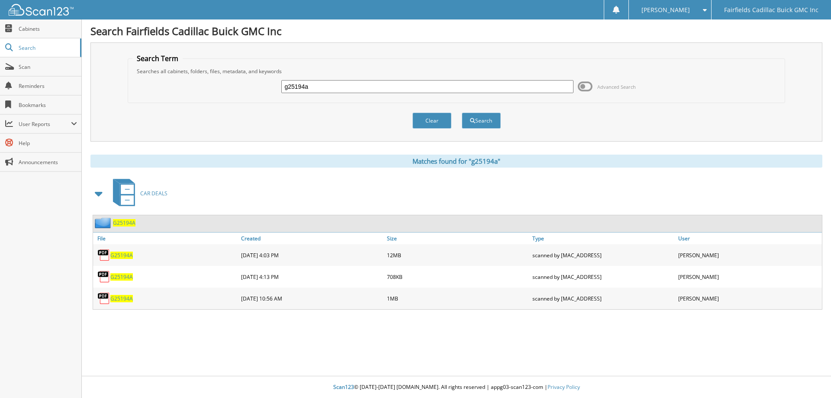
drag, startPoint x: 325, startPoint y: 90, endPoint x: 217, endPoint y: 90, distance: 108.2
click at [217, 90] on div "g25194a Advanced Search" at bounding box center [456, 86] width 648 height 23
type input "g25308a"
click at [462, 112] on button "Search" at bounding box center [481, 120] width 39 height 16
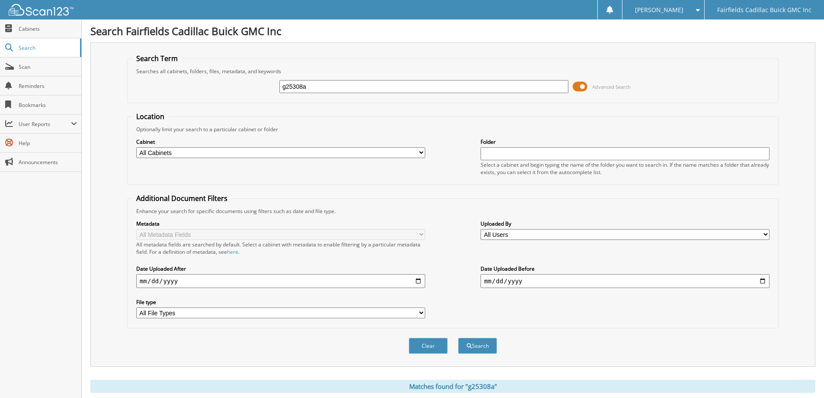
click at [576, 87] on span at bounding box center [580, 86] width 15 height 13
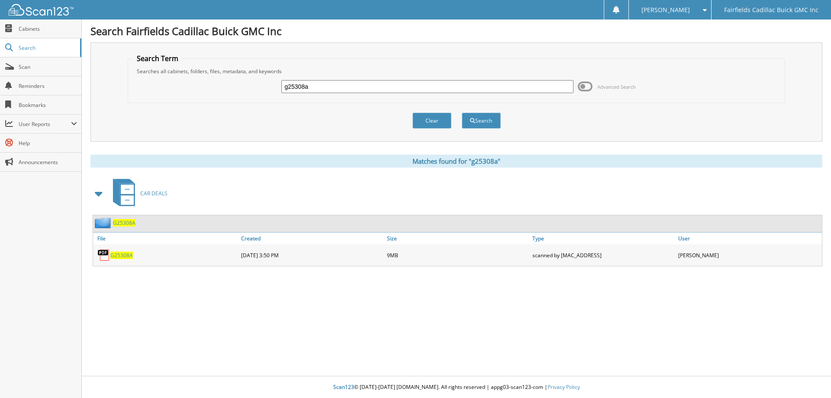
drag, startPoint x: 328, startPoint y: 90, endPoint x: 235, endPoint y: 77, distance: 94.3
click at [235, 77] on div "g25308a Advanced Search" at bounding box center [456, 86] width 648 height 23
type input "k25405"
click at [462, 112] on button "Search" at bounding box center [481, 120] width 39 height 16
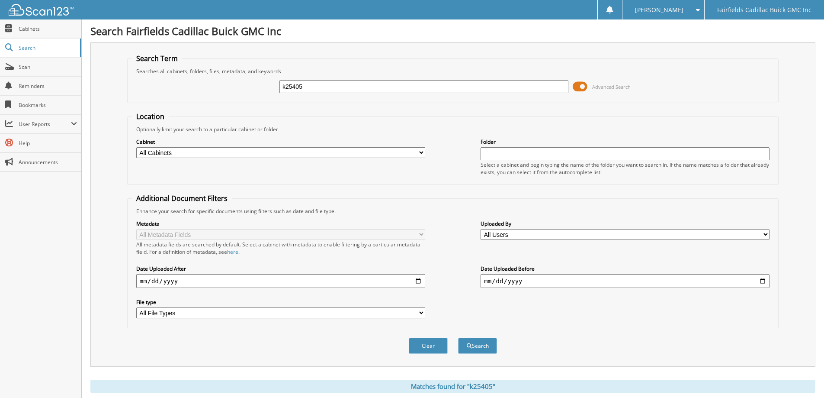
click at [569, 87] on div "k25405 Advanced Search" at bounding box center [453, 86] width 642 height 23
click at [575, 84] on span at bounding box center [580, 86] width 15 height 13
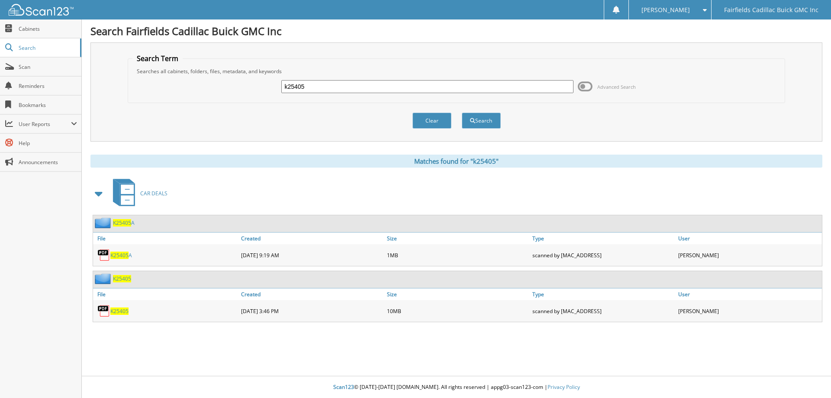
drag, startPoint x: 228, startPoint y: 74, endPoint x: 218, endPoint y: 73, distance: 10.0
click at [218, 73] on fieldset "Search Term Searches all cabinets, folders, files, metadata, and keywords k2540…" at bounding box center [457, 78] width 658 height 49
type input "g25376a"
click at [462, 112] on button "Search" at bounding box center [481, 120] width 39 height 16
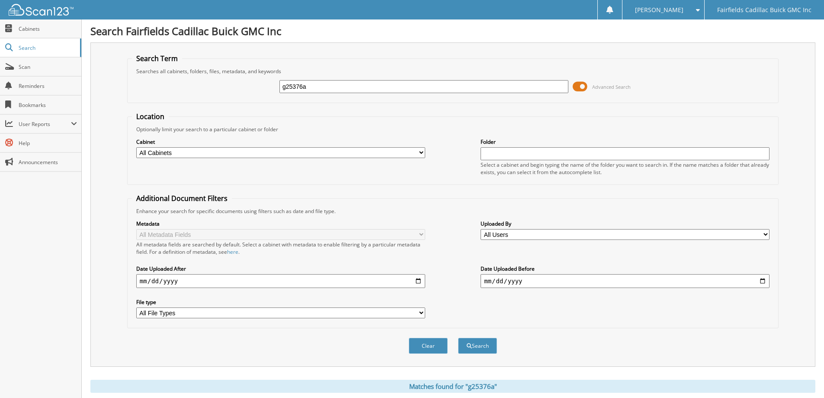
click at [575, 86] on span at bounding box center [580, 86] width 15 height 13
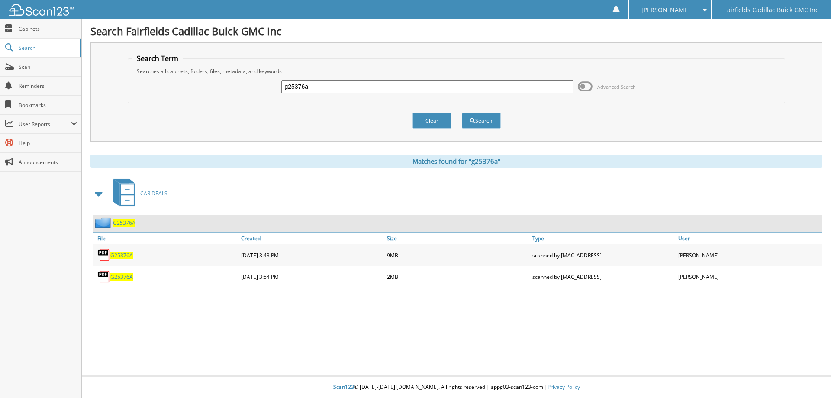
drag, startPoint x: 268, startPoint y: 92, endPoint x: 241, endPoint y: 93, distance: 27.3
click at [241, 93] on div "g25376a Advanced Search" at bounding box center [456, 86] width 648 height 23
type input "c2549a"
click at [462, 112] on button "Search" at bounding box center [481, 120] width 39 height 16
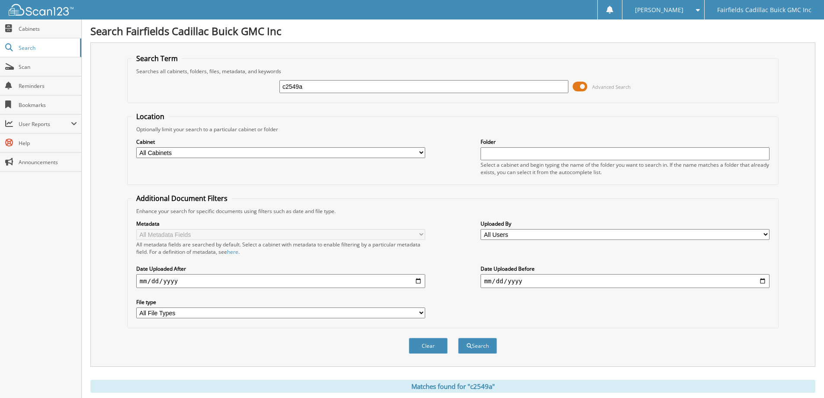
click at [578, 85] on span at bounding box center [580, 86] width 15 height 13
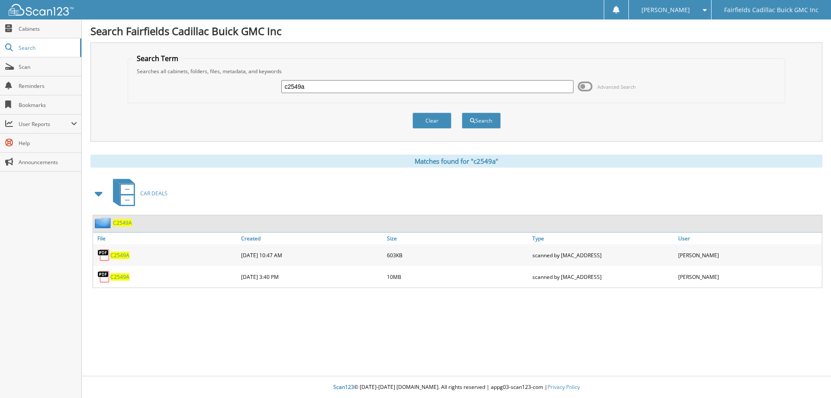
drag, startPoint x: 351, startPoint y: 92, endPoint x: 266, endPoint y: 93, distance: 85.2
click at [267, 93] on div "c2549a Advanced Search" at bounding box center [456, 86] width 648 height 23
type input "g25237a"
click at [462, 112] on button "Search" at bounding box center [481, 120] width 39 height 16
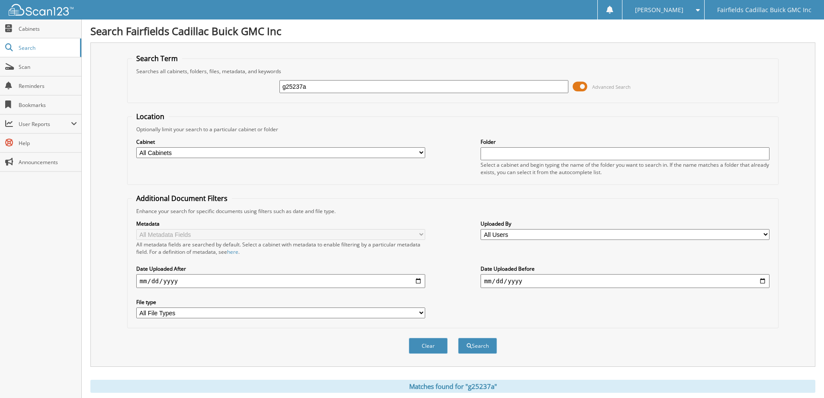
click at [578, 86] on span at bounding box center [580, 86] width 15 height 13
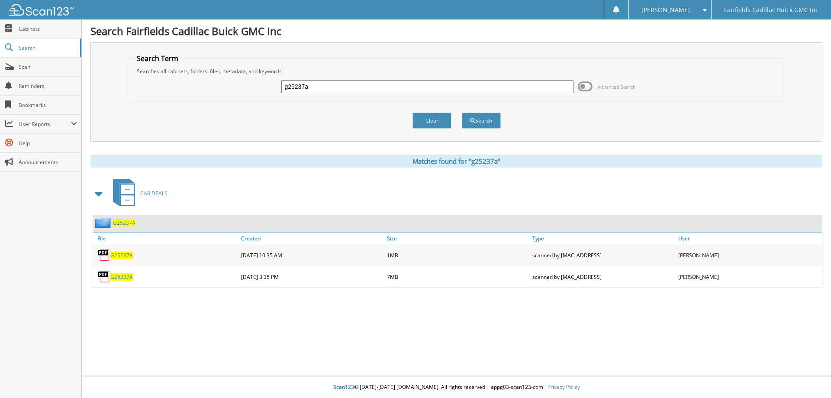
drag, startPoint x: 276, startPoint y: 83, endPoint x: 225, endPoint y: 78, distance: 51.3
click at [231, 81] on div "g25237a Advanced Search" at bounding box center [456, 86] width 648 height 23
type input "g25421a"
click at [462, 112] on button "Search" at bounding box center [481, 120] width 39 height 16
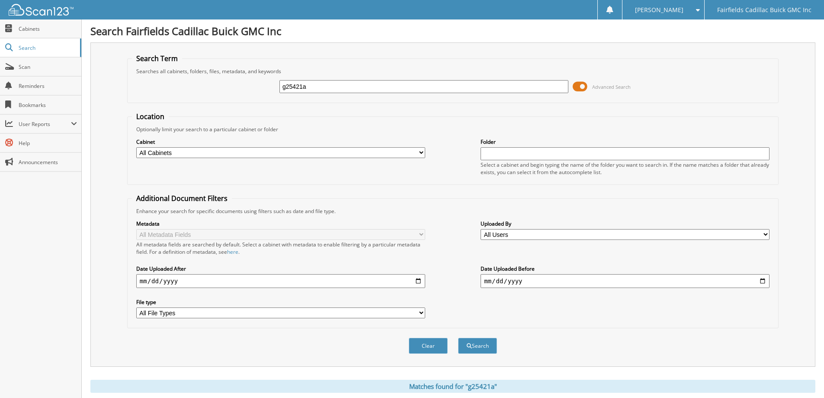
click at [580, 90] on span at bounding box center [580, 86] width 15 height 13
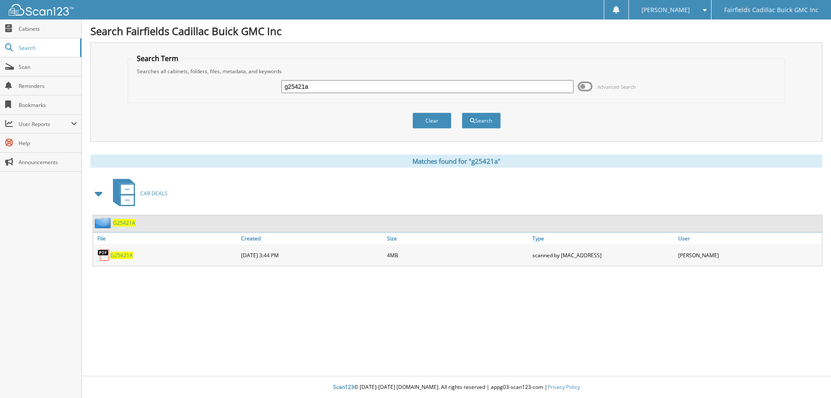
drag, startPoint x: 322, startPoint y: 85, endPoint x: 219, endPoint y: 77, distance: 103.7
click at [219, 78] on div "g25421a Advanced Search" at bounding box center [456, 86] width 648 height 23
type input "uc9050"
click at [462, 112] on button "Search" at bounding box center [481, 120] width 39 height 16
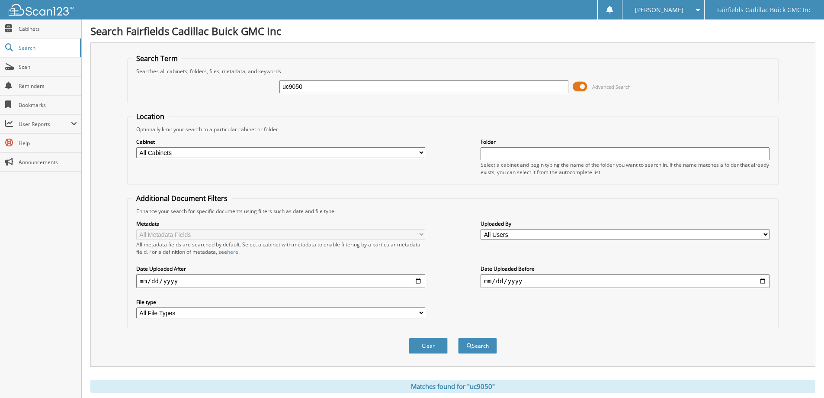
click at [575, 85] on span at bounding box center [580, 86] width 15 height 13
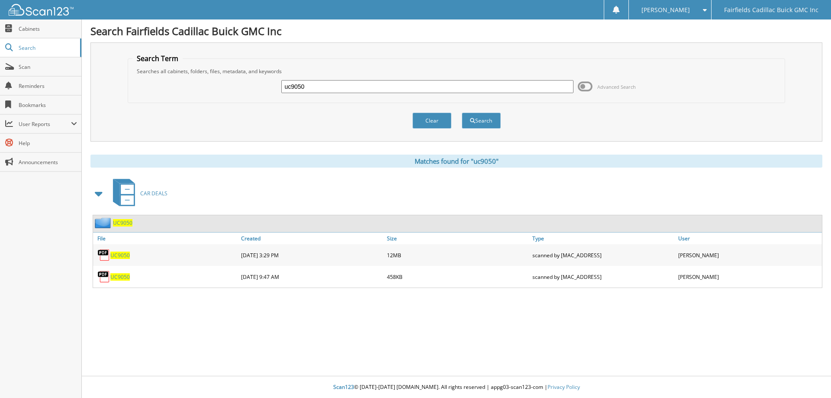
drag, startPoint x: 315, startPoint y: 88, endPoint x: 240, endPoint y: 84, distance: 75.4
click at [240, 84] on div "uc9050 Advanced Search" at bounding box center [456, 86] width 648 height 23
type input "g24584c"
click at [462, 112] on button "Search" at bounding box center [481, 120] width 39 height 16
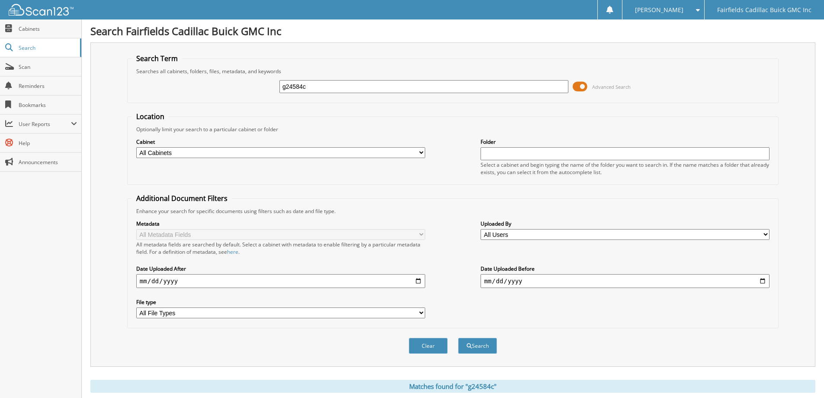
click at [575, 82] on span at bounding box center [580, 86] width 15 height 13
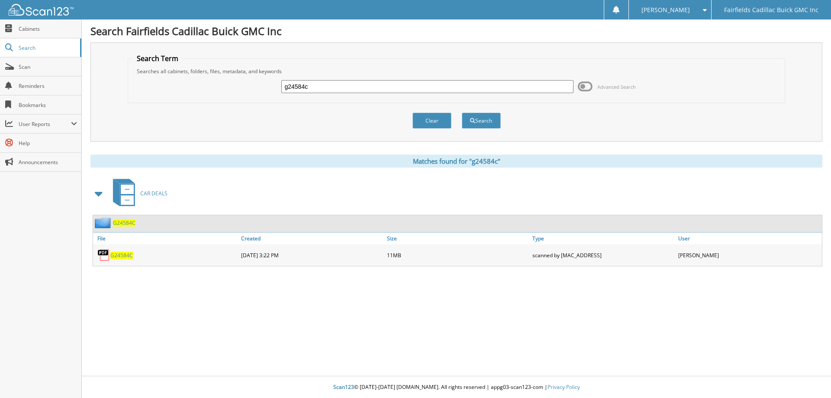
drag, startPoint x: 321, startPoint y: 85, endPoint x: 253, endPoint y: 85, distance: 67.9
click at [254, 86] on div "g24584c Advanced Search" at bounding box center [456, 86] width 648 height 23
type input "g2609"
click at [462, 112] on button "Search" at bounding box center [481, 120] width 39 height 16
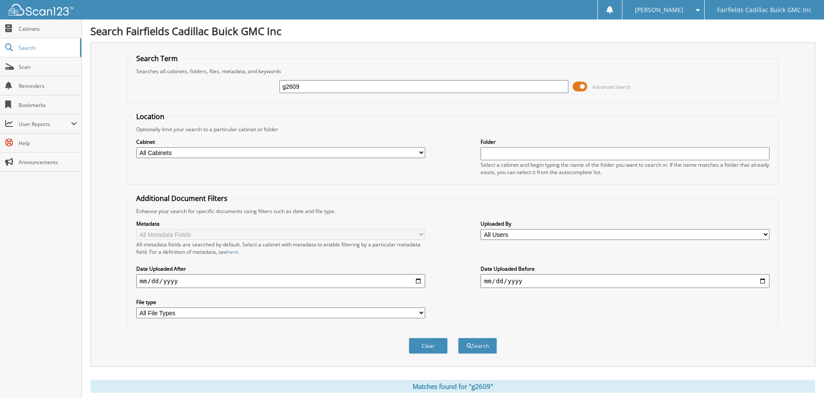
click at [574, 87] on span at bounding box center [580, 86] width 15 height 13
